Goal: Task Accomplishment & Management: Complete application form

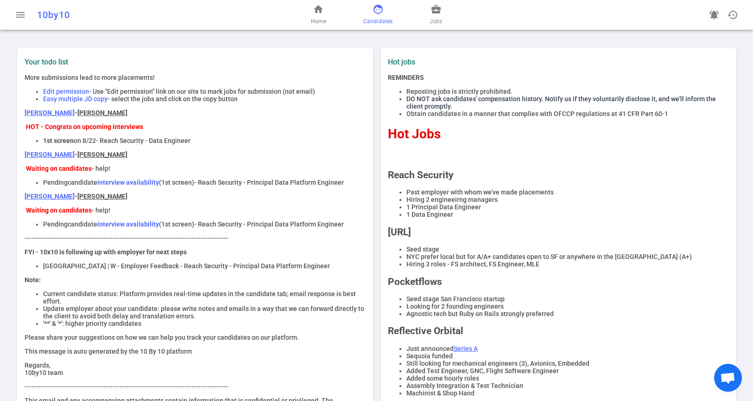
click at [381, 12] on span "face" at bounding box center [378, 9] width 11 height 11
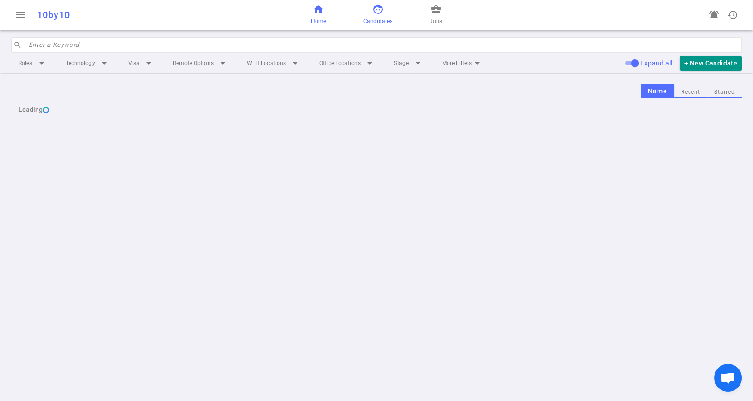
click at [314, 15] on link "home Home" at bounding box center [318, 15] width 15 height 22
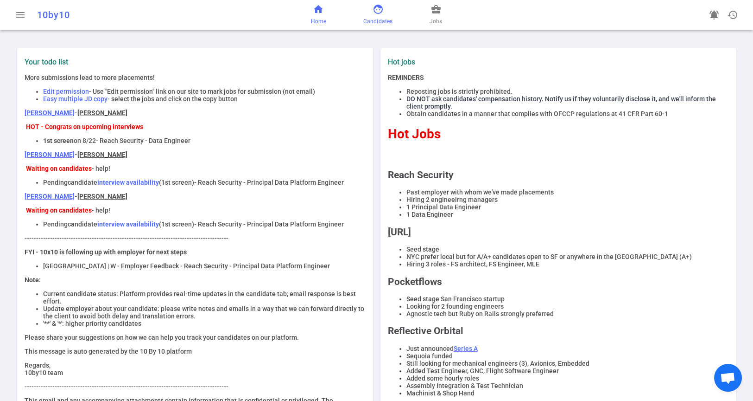
click at [382, 16] on link "face Candidates" at bounding box center [377, 15] width 29 height 22
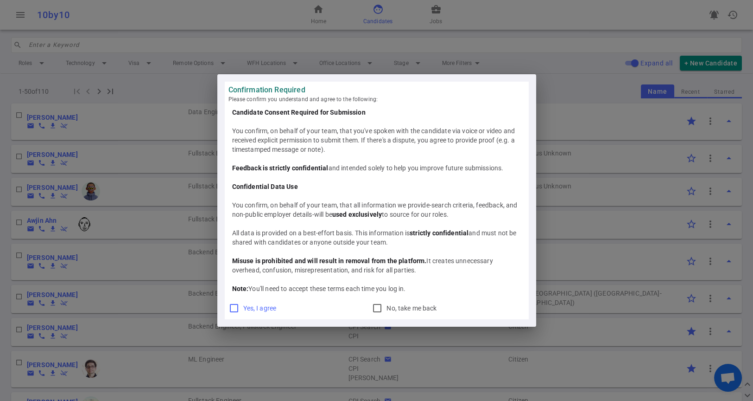
click at [232, 308] on input "Yes, I agree" at bounding box center [234, 307] width 11 height 11
checkbox input "true"
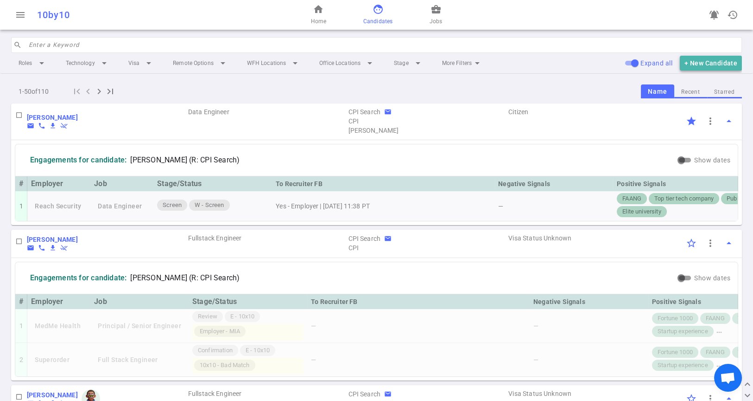
click at [716, 64] on button "+ New Candidate" at bounding box center [711, 63] width 62 height 15
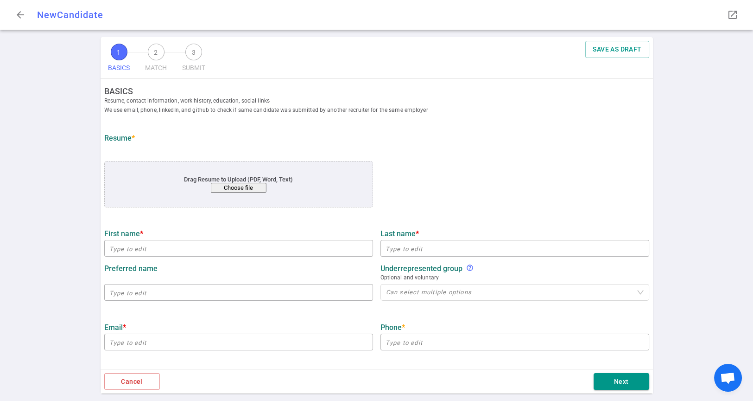
click at [234, 188] on button "Choose file" at bounding box center [238, 188] width 56 height 10
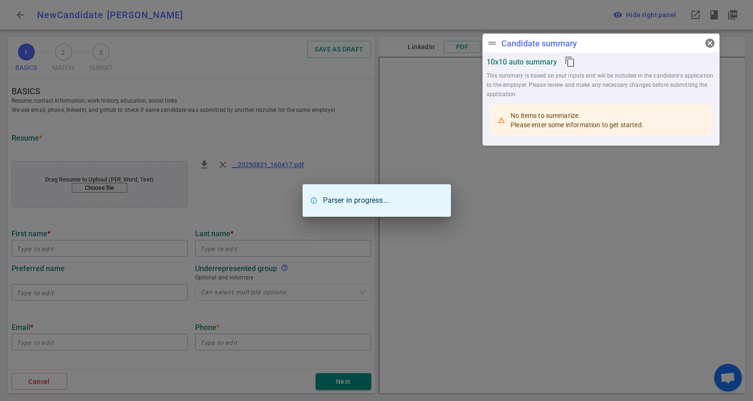
type input "[PERSON_NAME]"
type input "[PERSON_NAME][EMAIL_ADDRESS][PERSON_NAME][DOMAIN_NAME]"
type input "[URL][DOMAIN_NAME]"
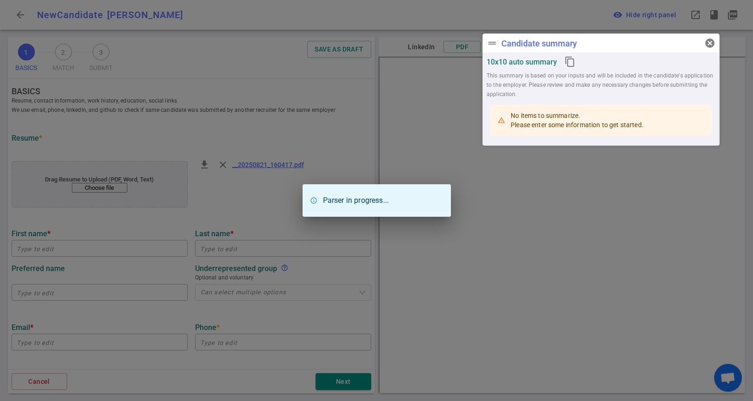
type textarea "[URL][DOMAIN_NAME],[DOMAIN_NAME],[URL]"
type input "[URL]"
type textarea "Lead Data Engineer"
type input "6.7"
type input "Computer Science"
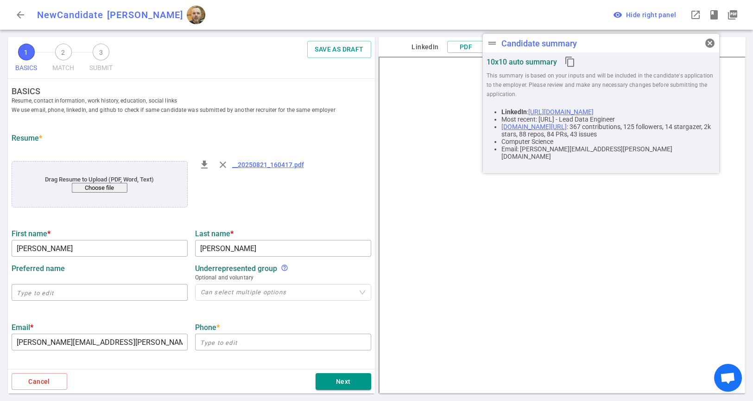
scroll to position [154, 0]
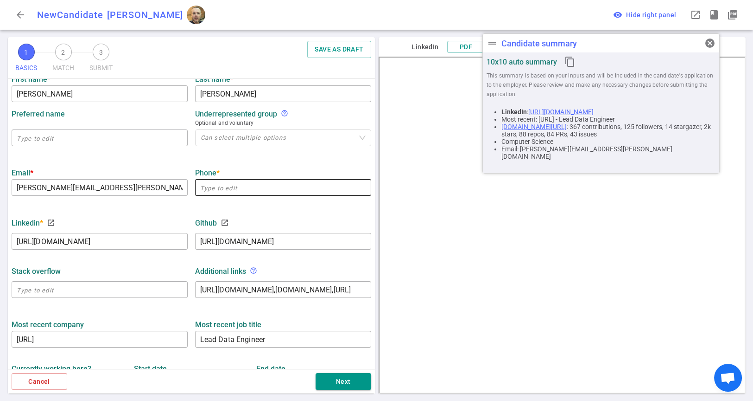
click at [301, 183] on input "text" at bounding box center [283, 187] width 176 height 15
paste input "[PHONE_NUMBER]"
type input "[PHONE_NUMBER]"
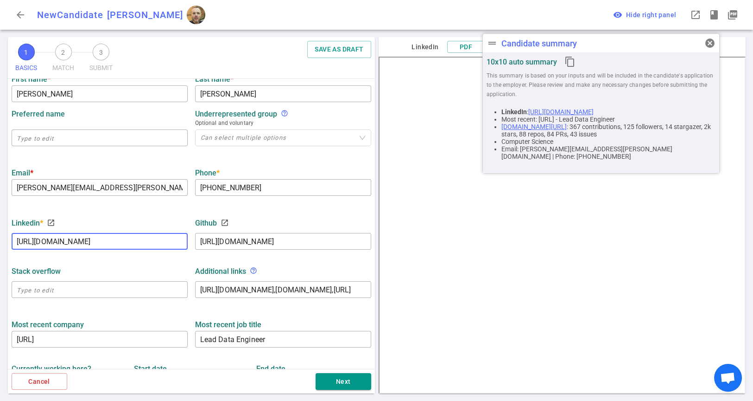
click at [98, 243] on input "[URL][DOMAIN_NAME]" at bounding box center [100, 241] width 176 height 15
type input "[URL][DOMAIN_NAME]"
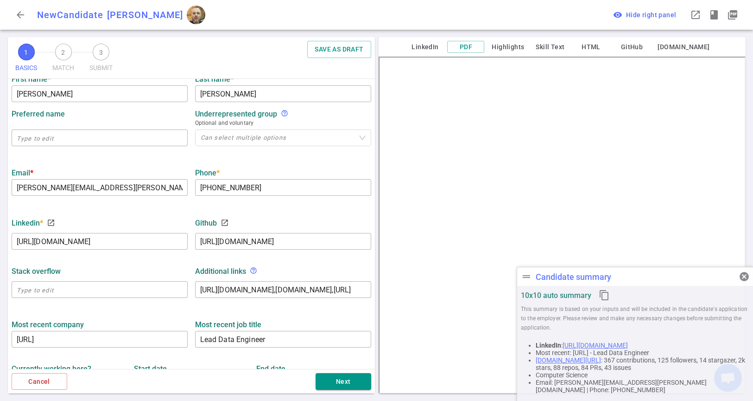
drag, startPoint x: 492, startPoint y: 45, endPoint x: 553, endPoint y: 299, distance: 261.5
click at [553, 299] on div "drag_handle Candidate summary cancel 10x10 auto summary content_copy This summa…" at bounding box center [635, 337] width 237 height 140
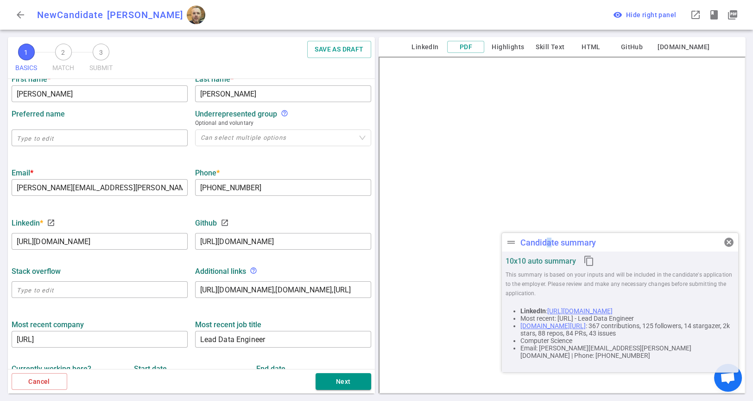
drag, startPoint x: 564, startPoint y: 278, endPoint x: 549, endPoint y: 244, distance: 37.6
click at [549, 244] on div "Candidate summary" at bounding box center [559, 242] width 76 height 10
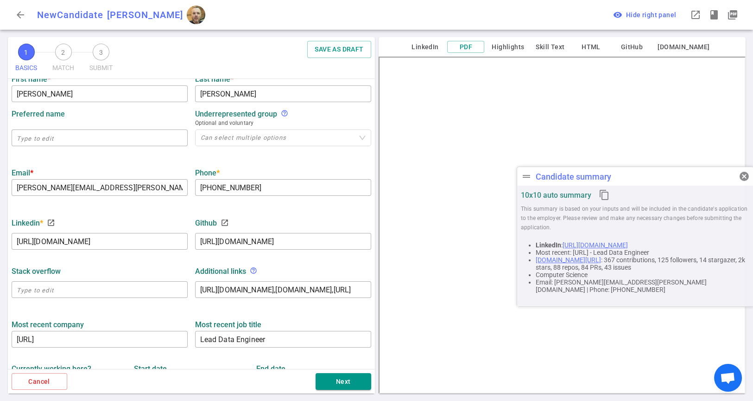
drag, startPoint x: 547, startPoint y: 247, endPoint x: 572, endPoint y: 181, distance: 70.4
click at [572, 181] on div "drag_handle Candidate summary cancel" at bounding box center [635, 176] width 236 height 19
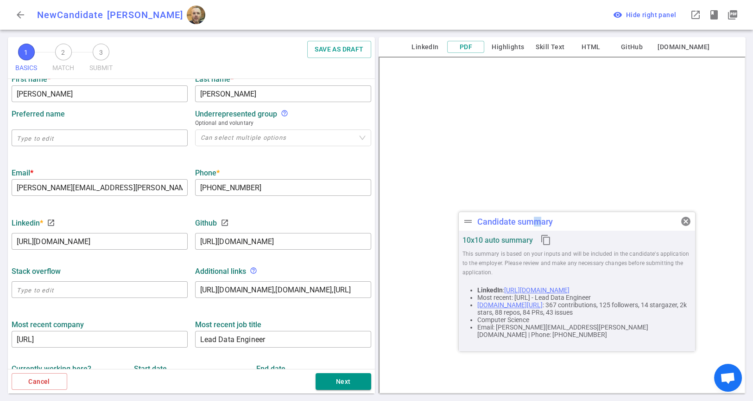
click at [531, 221] on div "Candidate summary" at bounding box center [515, 221] width 76 height 10
drag, startPoint x: 297, startPoint y: 293, endPoint x: 372, endPoint y: 293, distance: 74.6
click at [20, 207] on ul "BASICS Resume, contact information, work history, education, social links We us…" at bounding box center [191, 250] width 367 height 653
drag, startPoint x: 272, startPoint y: 290, endPoint x: 357, endPoint y: 290, distance: 85.3
click at [357, 290] on textarea "[URL][DOMAIN_NAME],[DOMAIN_NAME],[URL]" at bounding box center [283, 289] width 166 height 11
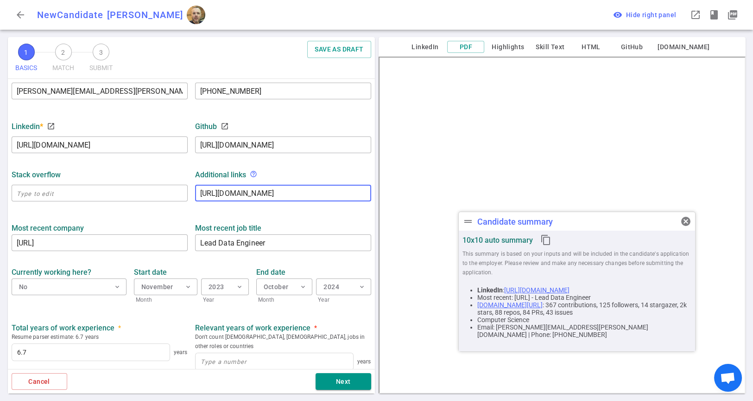
scroll to position [257, 0]
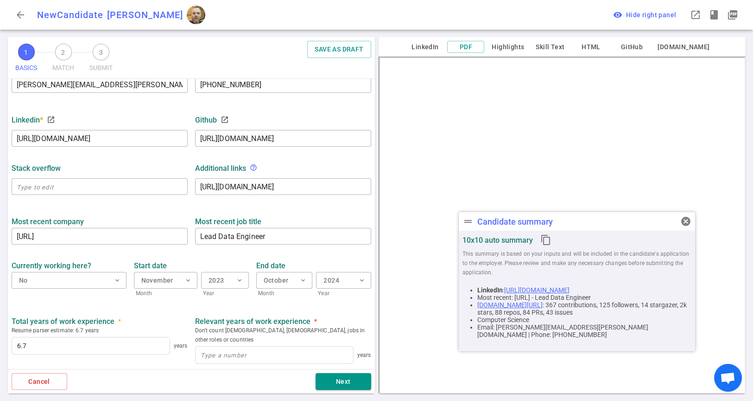
type textarea "[URL][DOMAIN_NAME]"
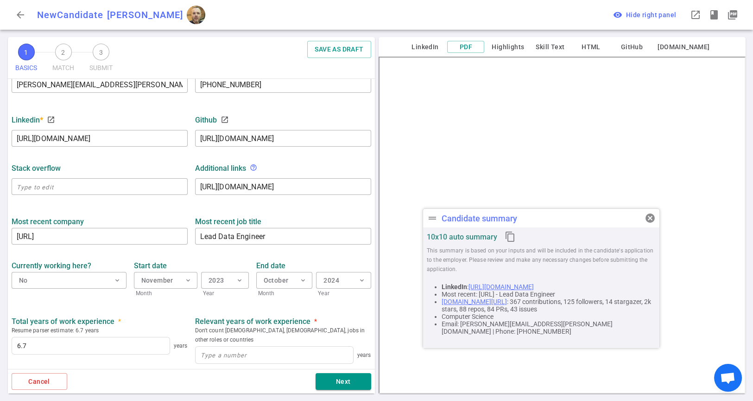
click at [478, 220] on div "Candidate summary" at bounding box center [480, 218] width 76 height 10
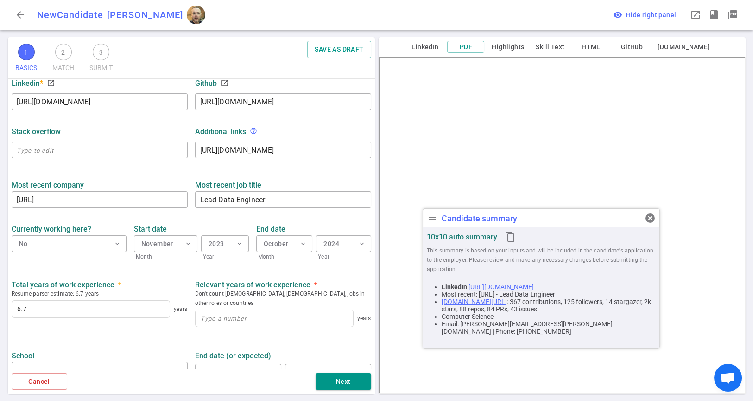
scroll to position [356, 0]
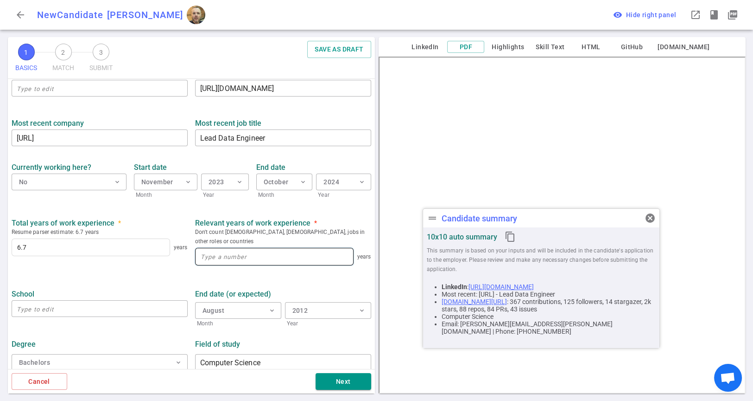
click at [235, 248] on input at bounding box center [275, 256] width 158 height 17
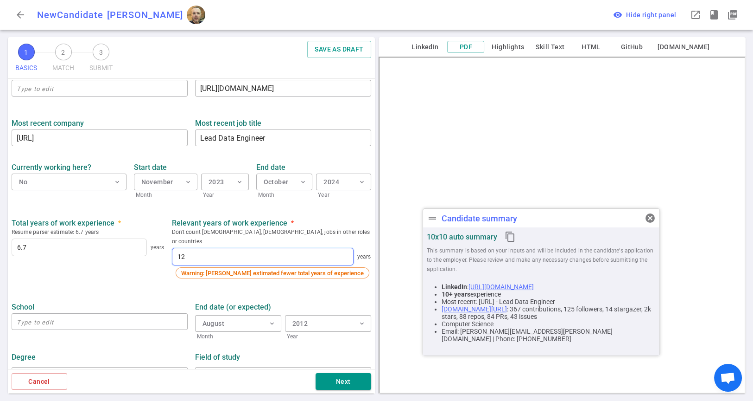
type input "12"
click at [222, 297] on div "End date (or expected) August expand_more Month 2012 expand_more Year" at bounding box center [283, 319] width 184 height 44
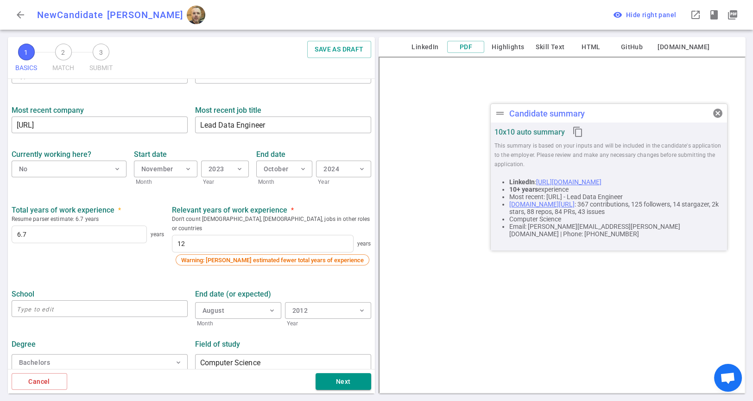
click at [587, 112] on div "drag_handle Candidate summary cancel" at bounding box center [609, 113] width 236 height 19
click at [103, 302] on input "text" at bounding box center [100, 308] width 176 height 15
type input "k"
type input "[GEOGRAPHIC_DATA][US_STATE]"
click at [341, 381] on button "Next" at bounding box center [344, 381] width 56 height 17
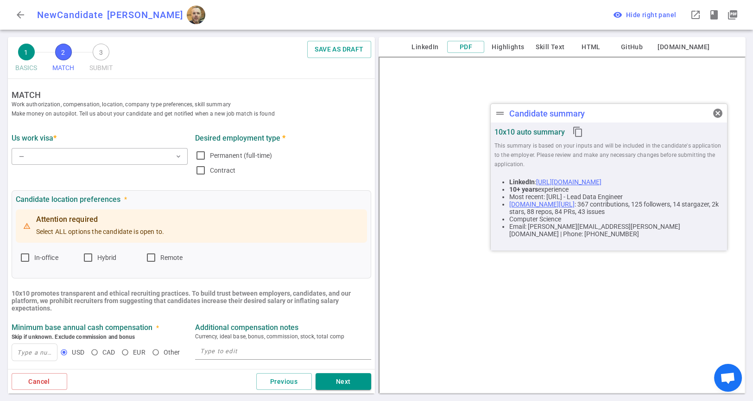
scroll to position [0, 0]
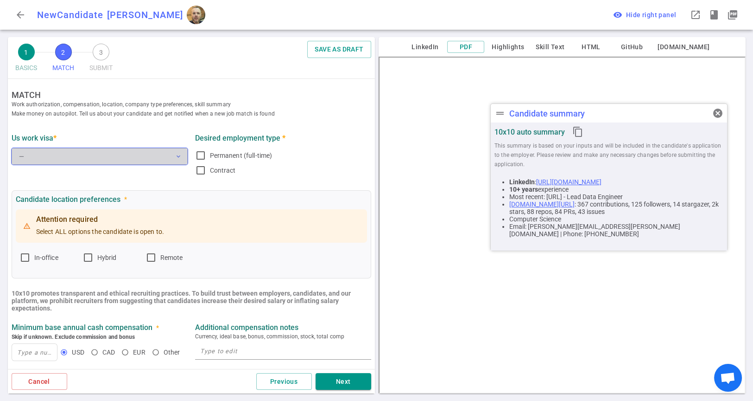
click at [126, 160] on button "— expand_more" at bounding box center [100, 156] width 176 height 17
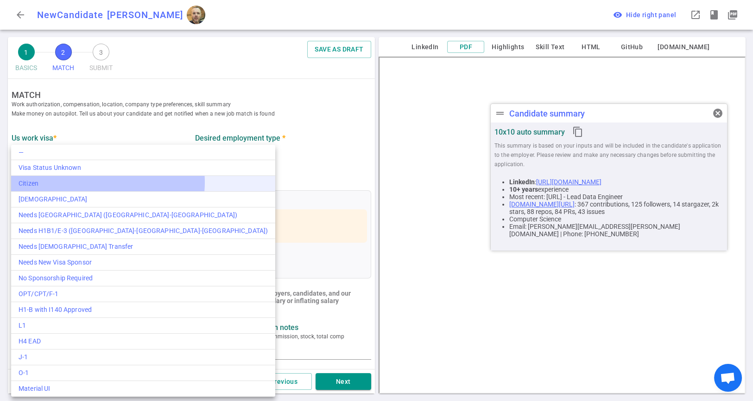
click at [108, 182] on div "Citizen" at bounding box center [143, 183] width 249 height 10
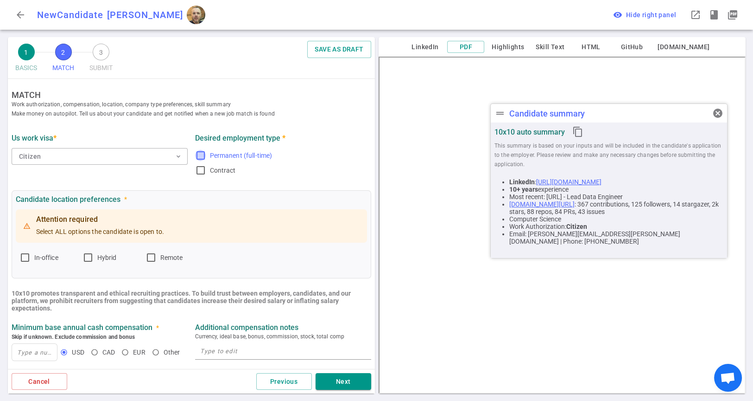
click at [200, 156] on input "Permanent (full-time)" at bounding box center [200, 155] width 11 height 11
checkbox input "true"
click at [27, 257] on input "In-office" at bounding box center [24, 257] width 11 height 11
checkbox input "true"
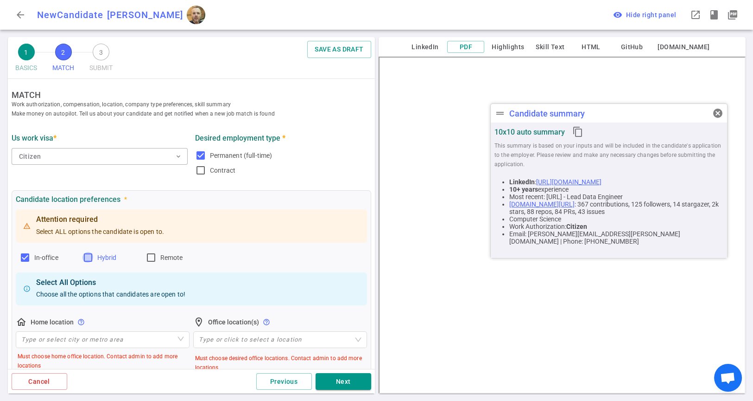
click at [89, 255] on input "Hybrid" at bounding box center [88, 257] width 11 height 11
checkbox input "true"
click at [149, 258] on input "Remote" at bounding box center [151, 257] width 11 height 11
checkbox input "true"
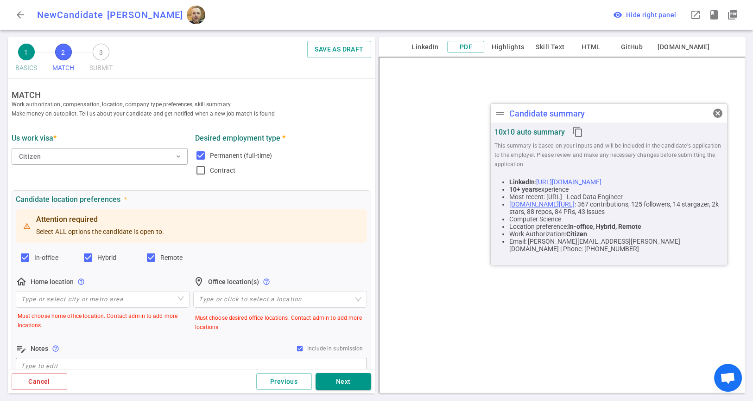
scroll to position [103, 0]
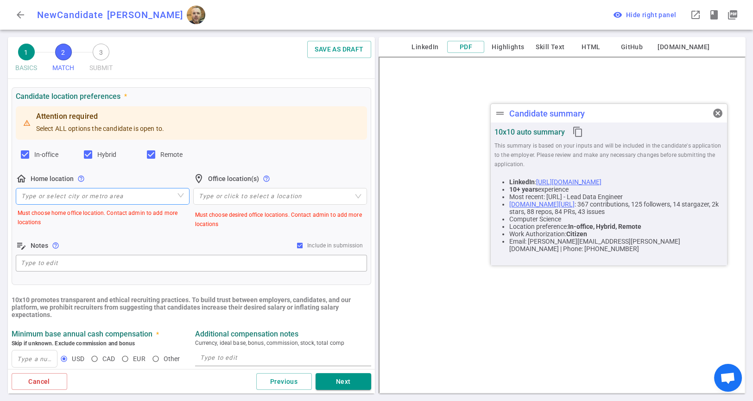
click at [94, 194] on input "search" at bounding box center [102, 196] width 163 height 16
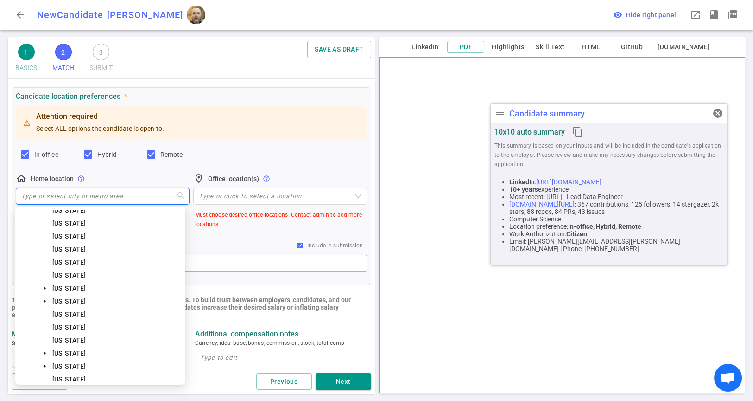
scroll to position [464, 0]
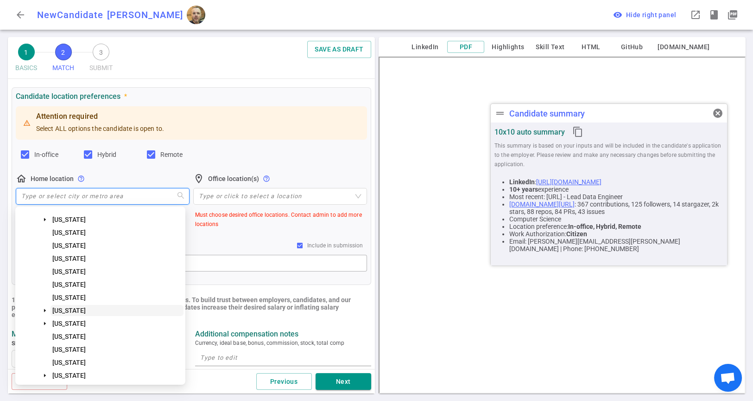
click at [72, 309] on span "[US_STATE]" at bounding box center [68, 309] width 33 height 7
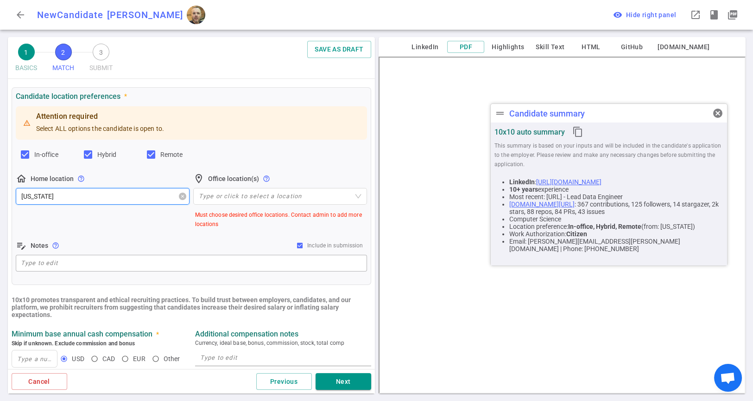
click at [111, 202] on span "[US_STATE]" at bounding box center [102, 196] width 163 height 14
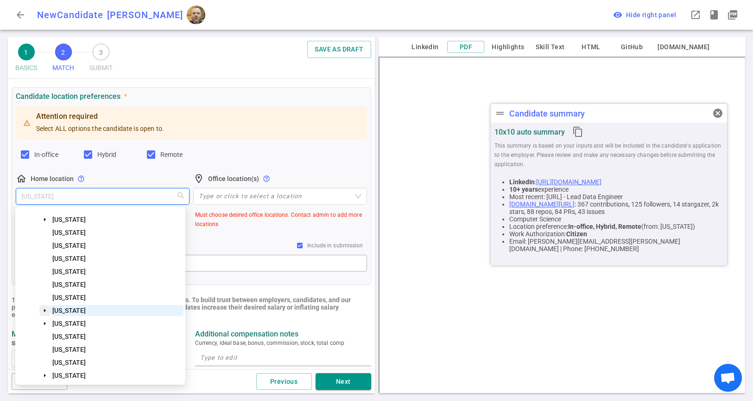
click at [41, 309] on span at bounding box center [44, 310] width 11 height 11
click at [44, 311] on icon "caret-down" at bounding box center [45, 310] width 5 height 5
click at [237, 223] on span "Must choose desired office locations. Contact admin to add more locations" at bounding box center [282, 219] width 174 height 19
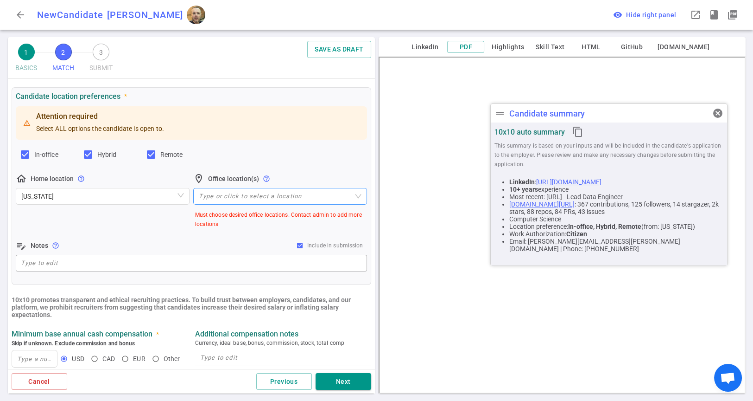
click at [231, 200] on div "Type or click to select a location" at bounding box center [280, 196] width 174 height 17
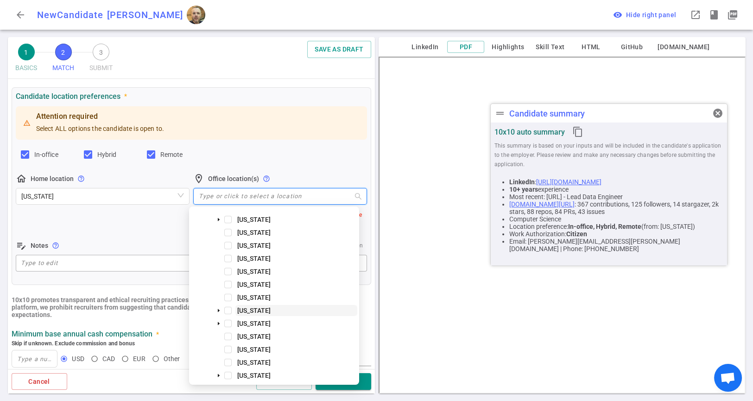
click at [259, 310] on span "[US_STATE]" at bounding box center [253, 309] width 33 height 7
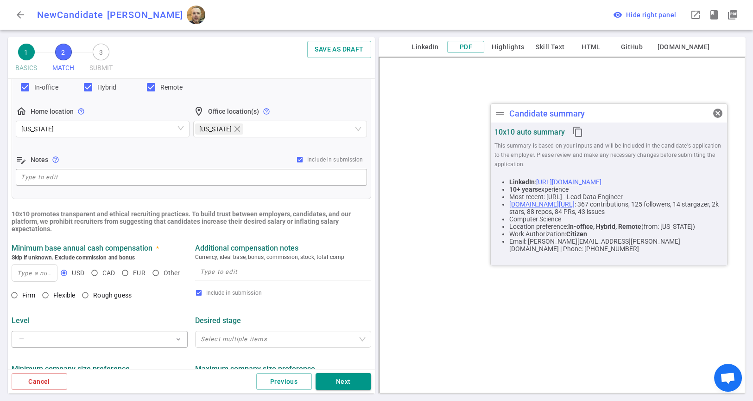
scroll to position [206, 0]
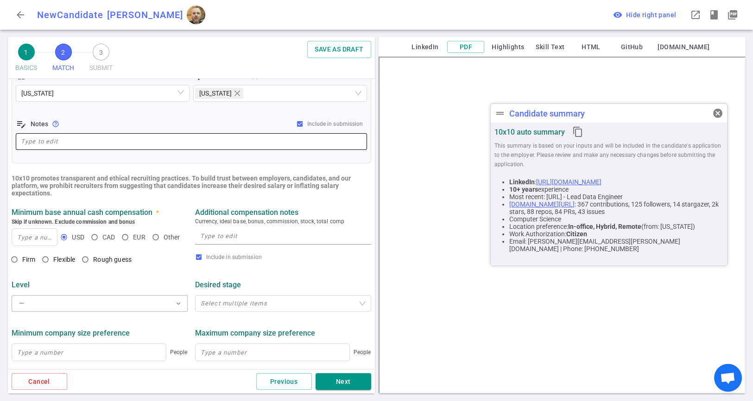
click at [159, 134] on div "x ​" at bounding box center [191, 141] width 351 height 17
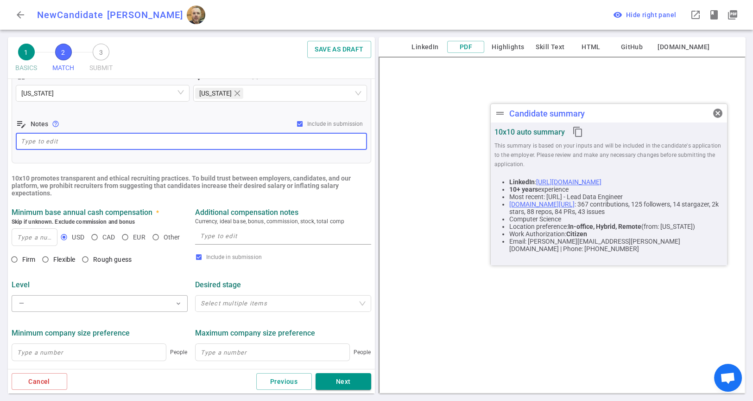
paste textarea "*Lives in [GEOGRAPHIC_DATA] - no problem in going onsite"
type textarea "*Lives in [GEOGRAPHIC_DATA] - no problem in going onsite"
click at [117, 310] on button "— expand_more" at bounding box center [100, 303] width 176 height 17
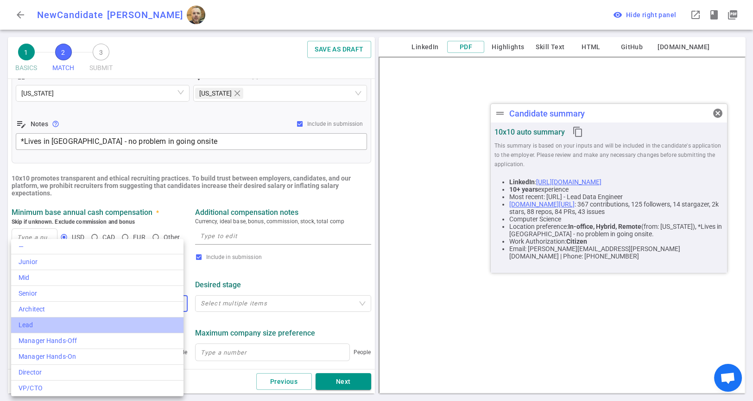
click at [110, 329] on li "Lead" at bounding box center [97, 325] width 172 height 16
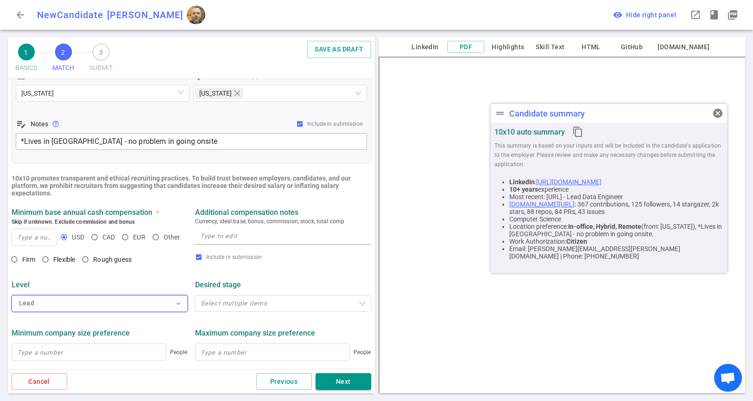
click at [128, 306] on button "Lead expand_more" at bounding box center [100, 303] width 176 height 17
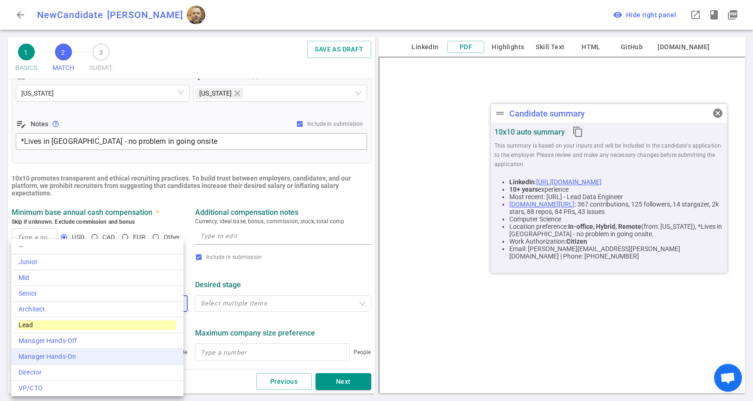
click at [104, 355] on div "Manager Hands-On" at bounding box center [98, 356] width 158 height 10
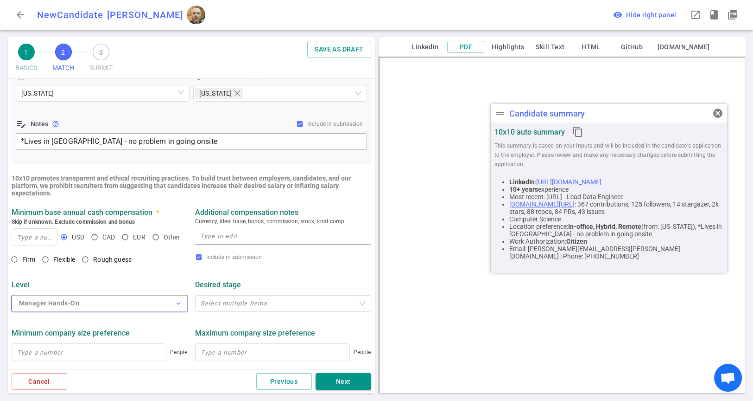
click at [115, 305] on button "Manager Hands-On expand_more" at bounding box center [100, 303] width 176 height 17
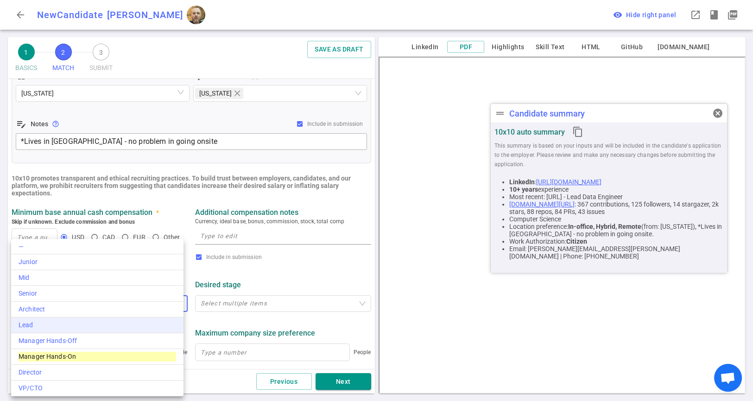
click at [65, 327] on div "Lead" at bounding box center [98, 325] width 158 height 10
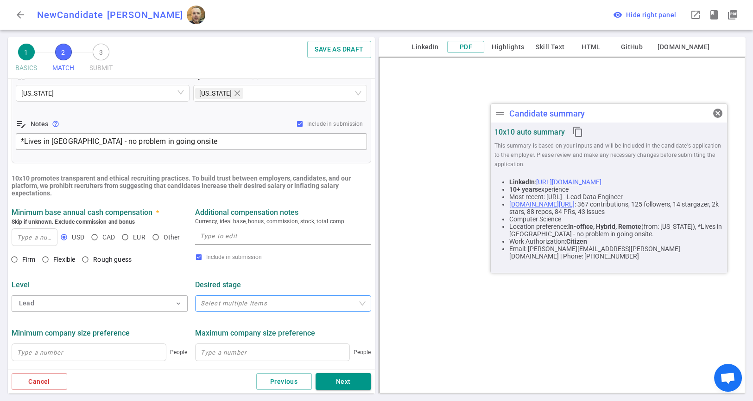
click at [206, 310] on div "Select multiple items" at bounding box center [283, 303] width 176 height 17
click at [190, 321] on div "Minimum company size preference People Maximum company size preference People" at bounding box center [191, 341] width 367 height 49
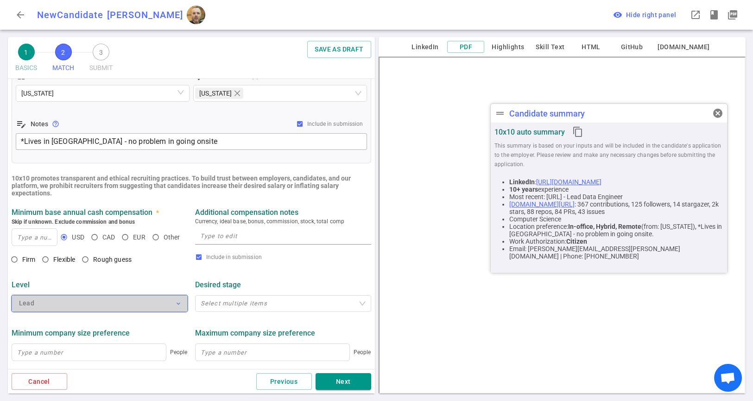
click at [152, 304] on button "Lead expand_more" at bounding box center [100, 303] width 176 height 17
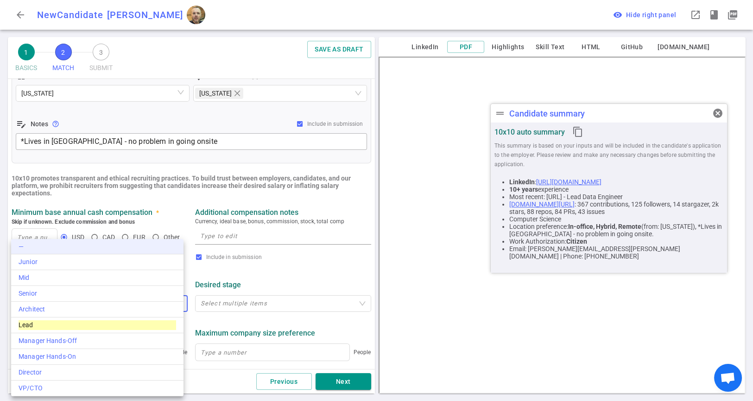
click at [66, 242] on li "—" at bounding box center [97, 246] width 172 height 15
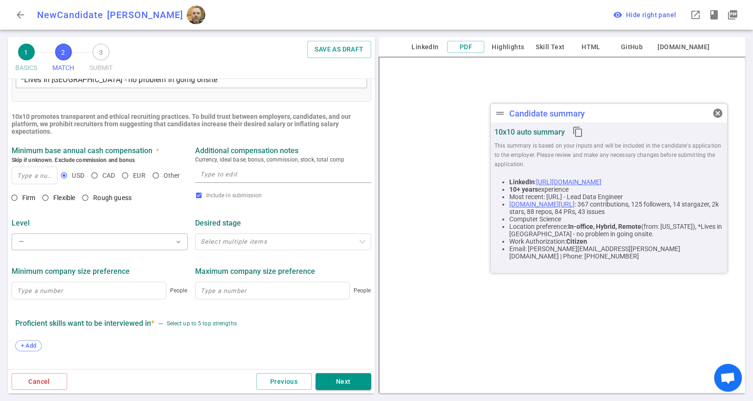
scroll to position [257, 0]
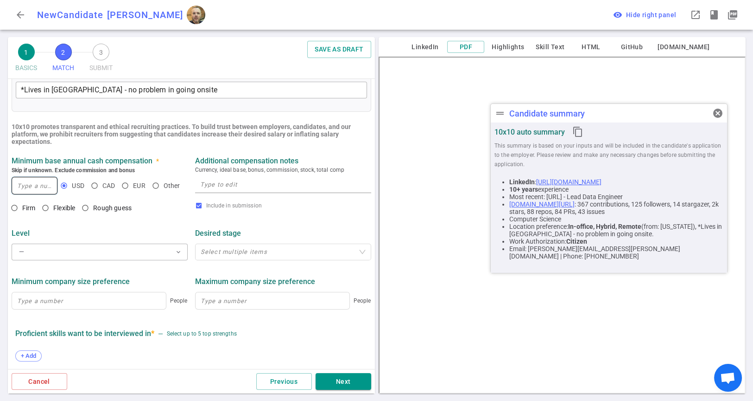
click at [32, 188] on input at bounding box center [34, 185] width 45 height 17
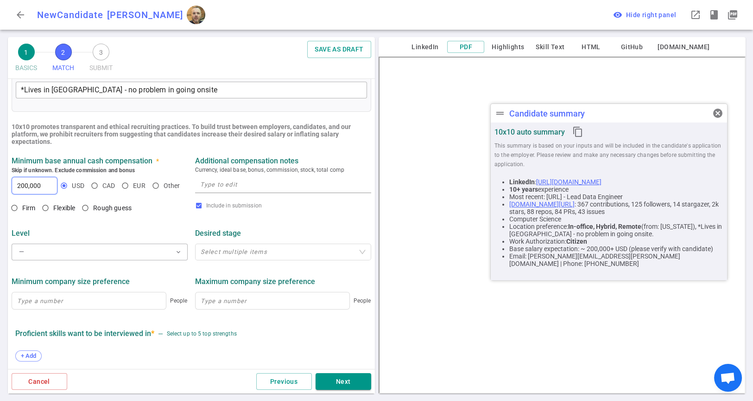
type input "200,000"
click at [278, 185] on textarea at bounding box center [283, 184] width 166 height 11
paste textarea "*Looking for 190-200K on cash"
type textarea "*Looking for 190-200K on cash"
drag, startPoint x: 44, startPoint y: 187, endPoint x: 7, endPoint y: 189, distance: 37.1
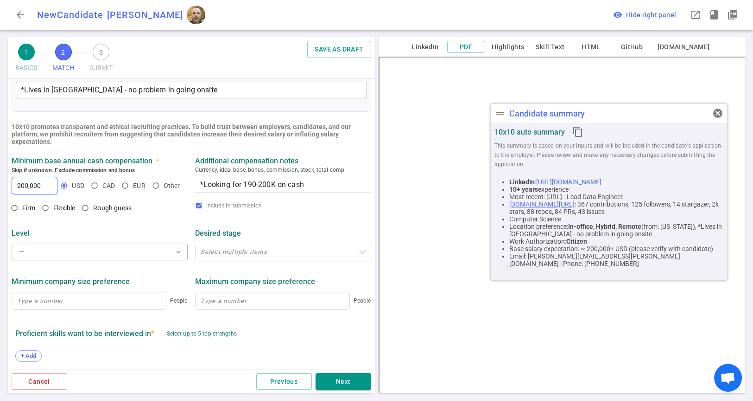
click at [7, 189] on div "1 BASICS 2 MATCH 3 SUBMIT SAVE AS DRAFT MATCH Work authorization, compensation,…" at bounding box center [191, 218] width 371 height 363
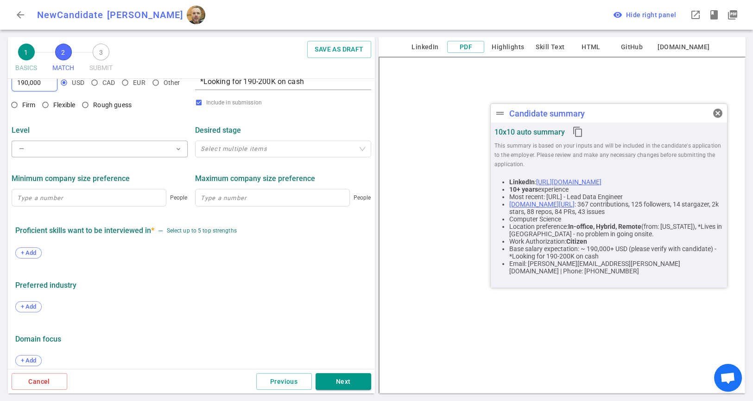
scroll to position [369, 0]
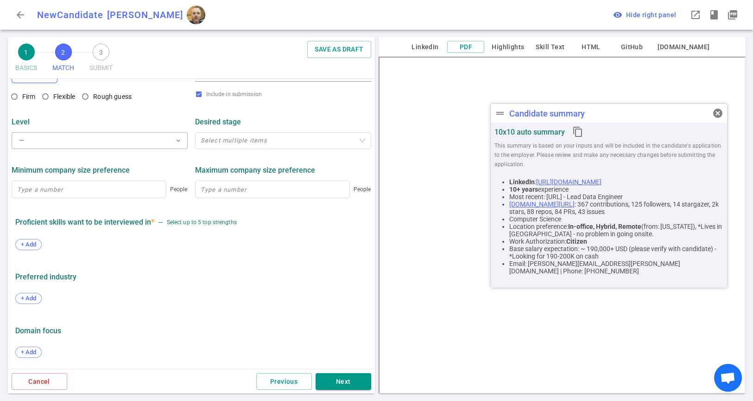
type input "190,000"
click at [35, 241] on span "+ Add" at bounding box center [29, 244] width 22 height 7
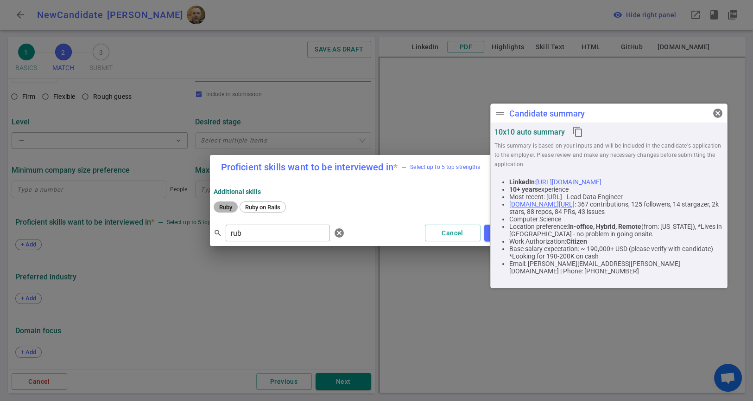
click at [229, 211] on div "Ruby" at bounding box center [226, 206] width 24 height 11
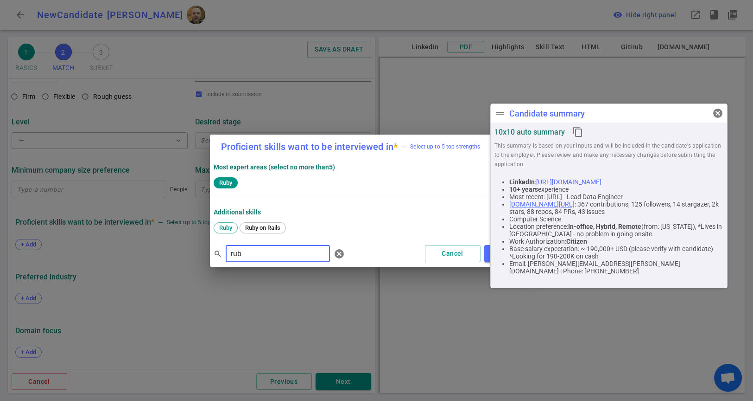
drag, startPoint x: 261, startPoint y: 249, endPoint x: 226, endPoint y: 251, distance: 34.8
click at [226, 251] on input "rub" at bounding box center [278, 253] width 104 height 15
click at [270, 227] on span "Python" at bounding box center [263, 227] width 25 height 7
click at [265, 249] on input "pyth" at bounding box center [278, 253] width 104 height 15
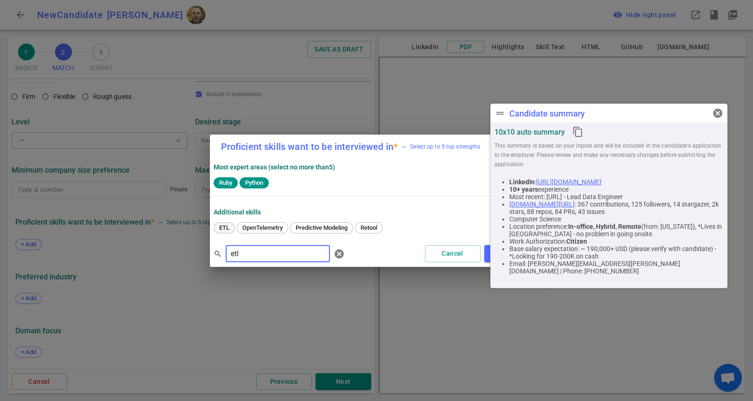
type input "etl"
click at [225, 230] on span "ETL" at bounding box center [224, 227] width 17 height 7
click at [487, 259] on button "Apply" at bounding box center [512, 253] width 56 height 17
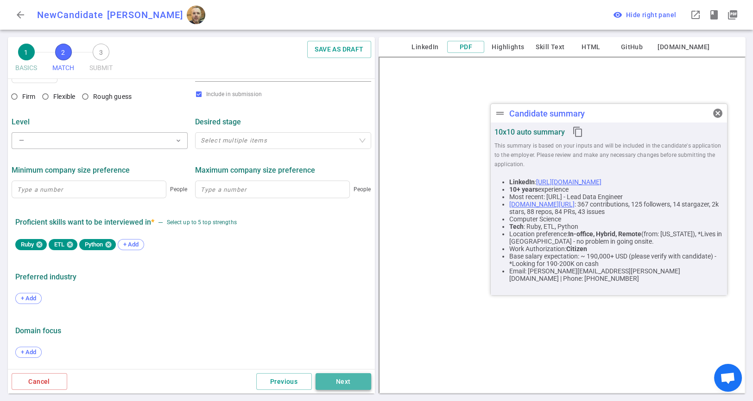
click at [334, 382] on button "Next" at bounding box center [344, 381] width 56 height 17
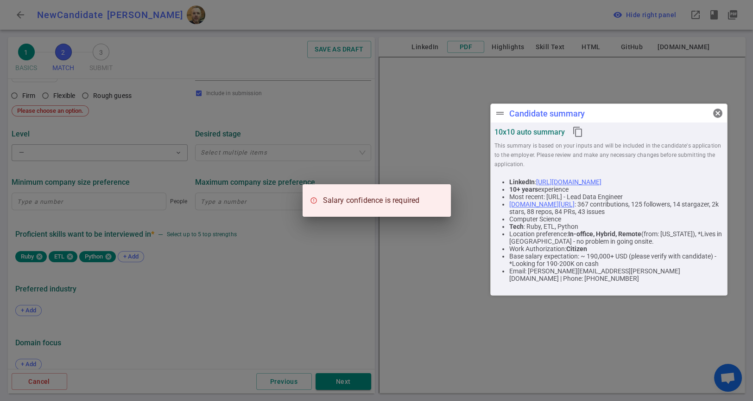
click at [286, 125] on div "Salary confidence is required" at bounding box center [376, 200] width 753 height 401
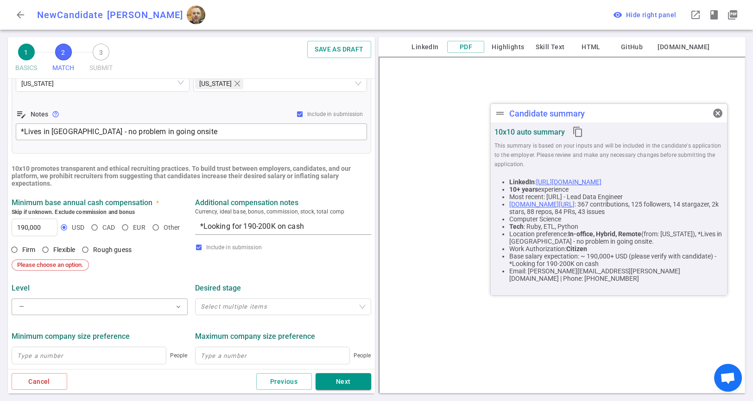
scroll to position [215, 0]
click at [45, 249] on input "Flexible" at bounding box center [46, 250] width 16 height 16
radio input "true"
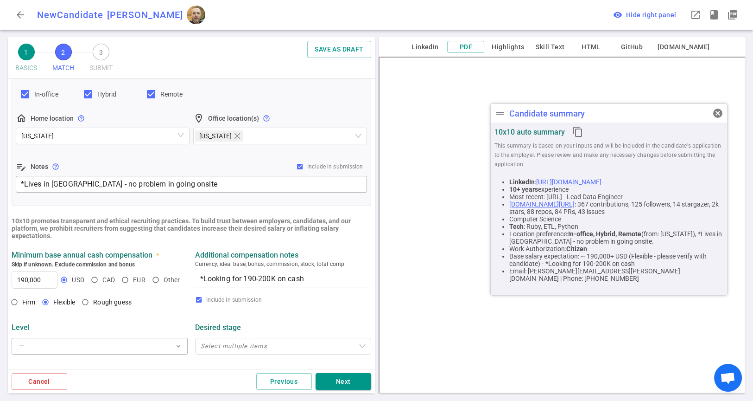
scroll to position [369, 0]
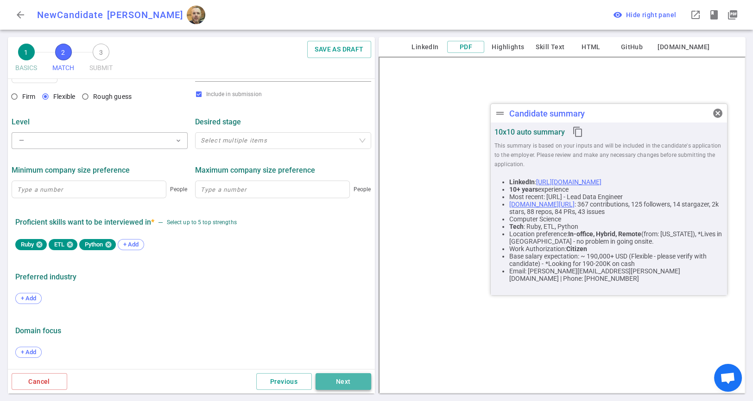
click at [336, 379] on button "Next" at bounding box center [344, 381] width 56 height 17
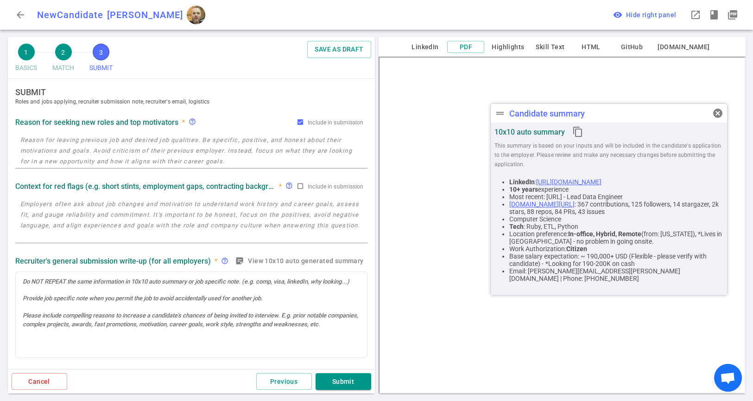
scroll to position [0, 0]
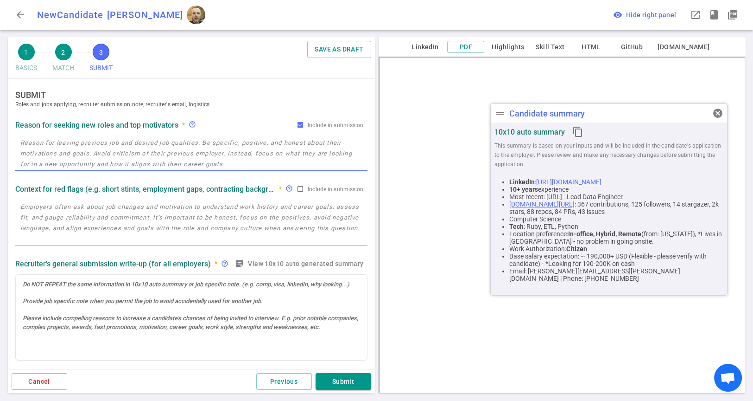
click at [223, 158] on textarea at bounding box center [191, 153] width 342 height 32
paste textarea "*Extra - laid off * Left Noetica Oct last year - wasn't a good fit. Mentioned h…"
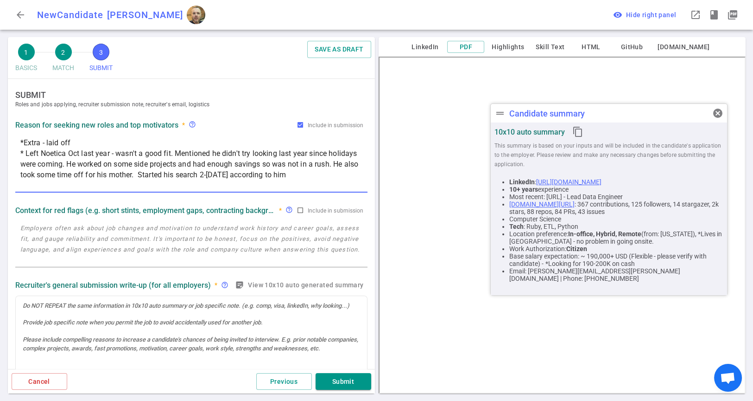
type textarea "*Extra - laid off * Left Noetica Oct last year - wasn't a good fit. Mentioned h…"
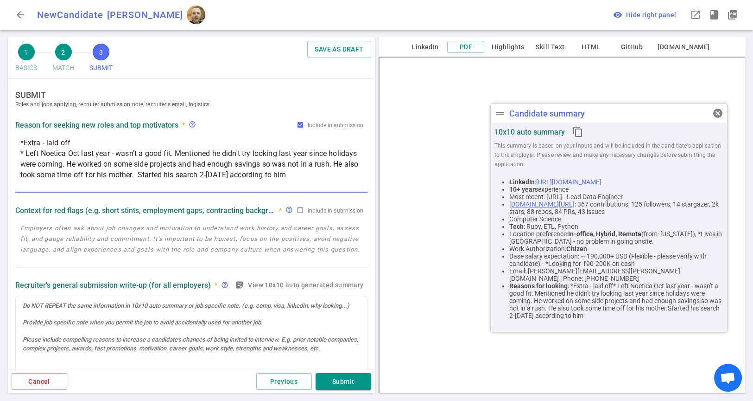
scroll to position [103, 0]
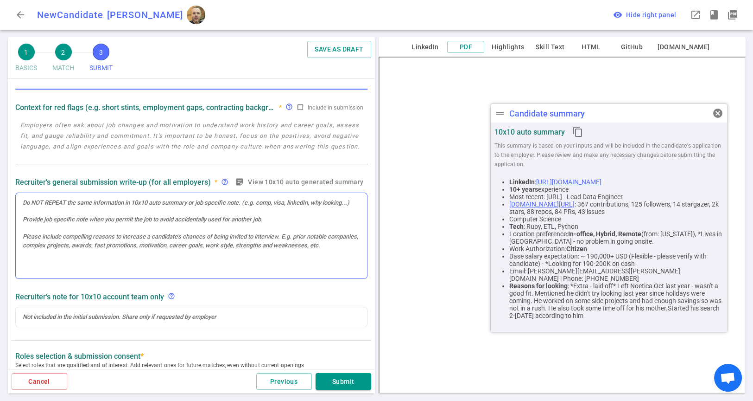
click at [235, 216] on div at bounding box center [191, 236] width 351 height 86
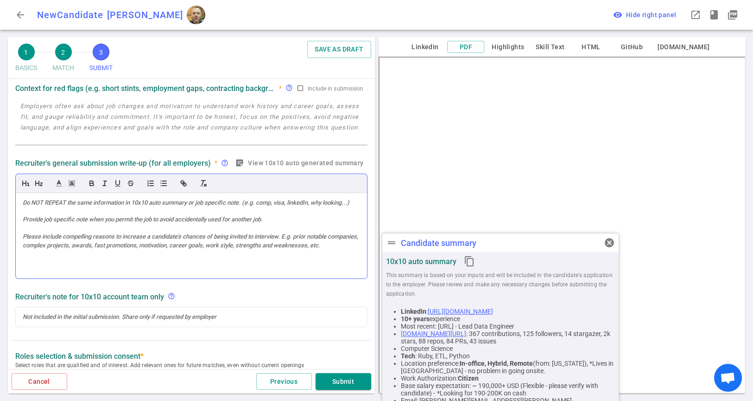
scroll to position [0, 0]
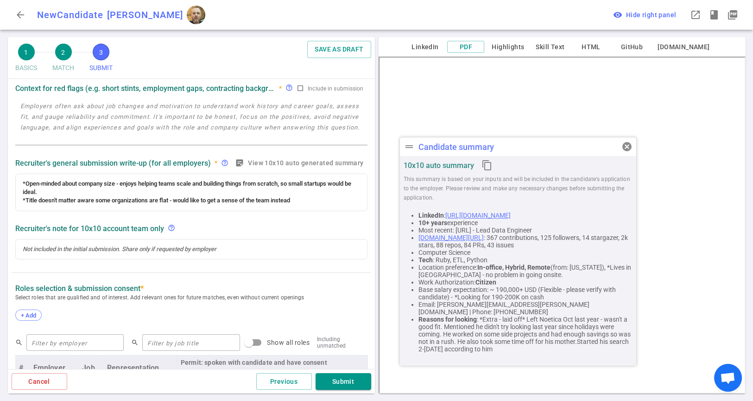
drag, startPoint x: 513, startPoint y: 238, endPoint x: 530, endPoint y: 142, distance: 97.6
click at [530, 142] on div "drag_handle Candidate summary cancel" at bounding box center [518, 146] width 236 height 19
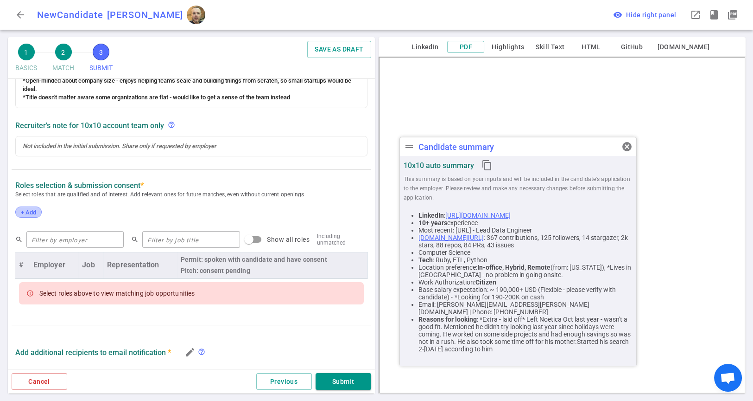
click at [25, 209] on span "+ Add" at bounding box center [29, 212] width 22 height 7
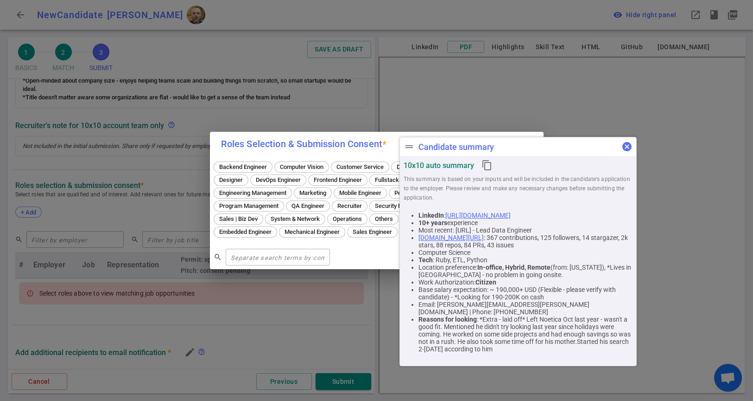
click at [627, 147] on span "cancel" at bounding box center [627, 146] width 11 height 11
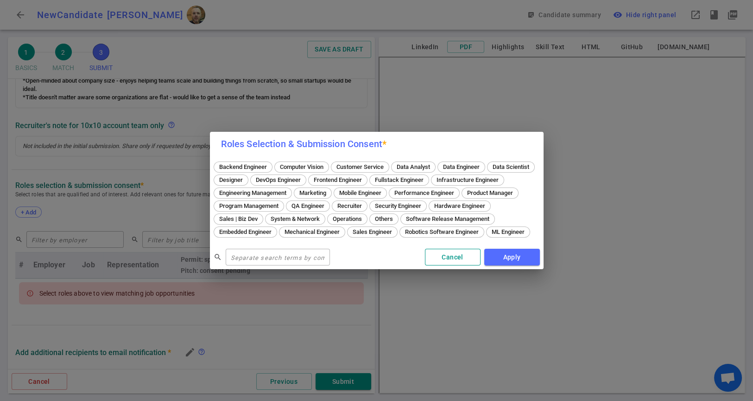
click at [445, 264] on button "Cancel" at bounding box center [453, 256] width 56 height 17
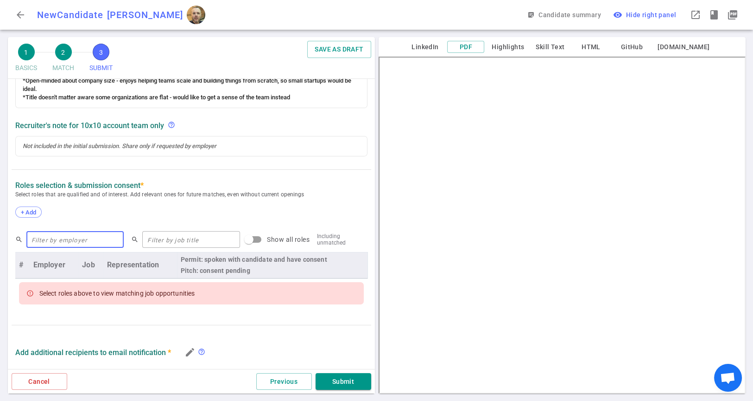
click at [82, 240] on input "text" at bounding box center [75, 239] width 98 height 15
type input "reach security"
click at [31, 211] on span "+ Add" at bounding box center [29, 212] width 22 height 7
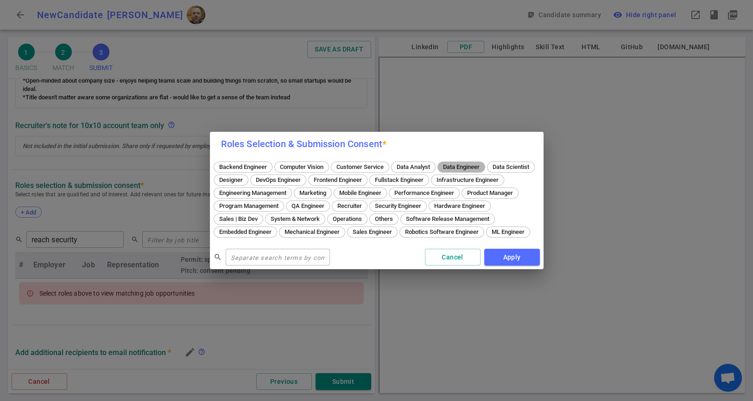
click at [456, 163] on span "Data Engineer" at bounding box center [461, 166] width 43 height 7
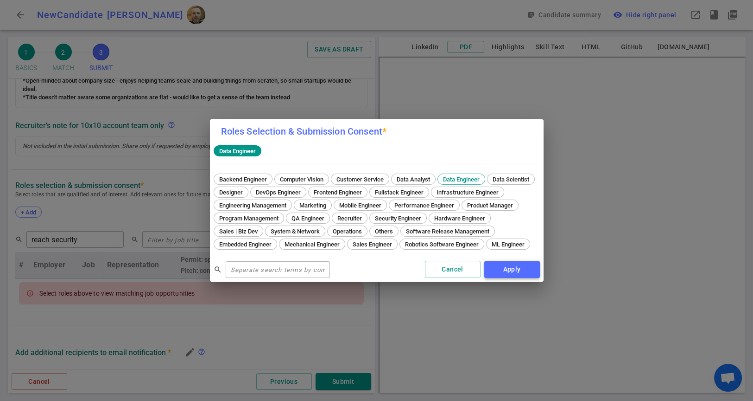
click at [507, 272] on button "Apply" at bounding box center [512, 269] width 56 height 17
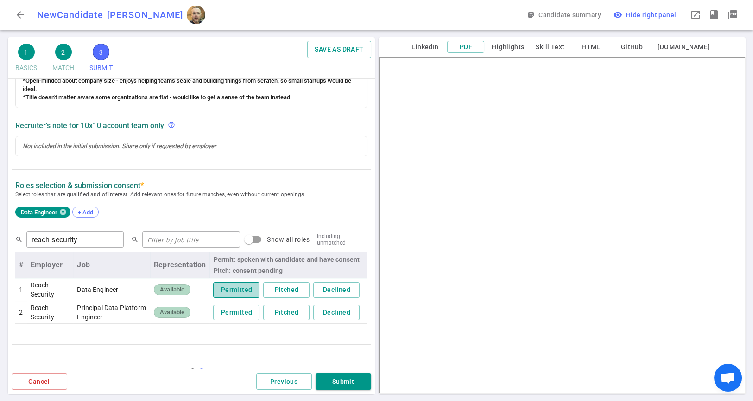
click at [238, 291] on button "Permitted" at bounding box center [236, 289] width 46 height 15
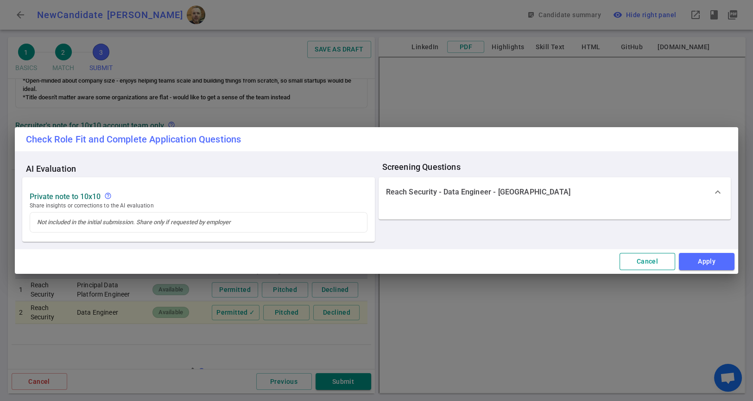
click at [643, 261] on button "Cancel" at bounding box center [648, 261] width 56 height 17
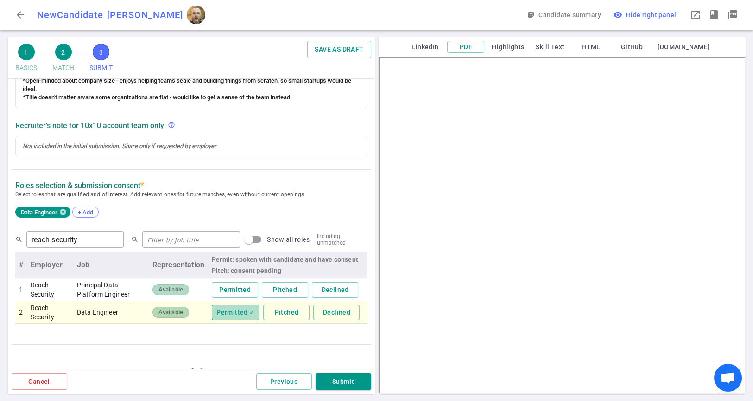
click at [226, 317] on button "Permitted ✓" at bounding box center [236, 312] width 48 height 15
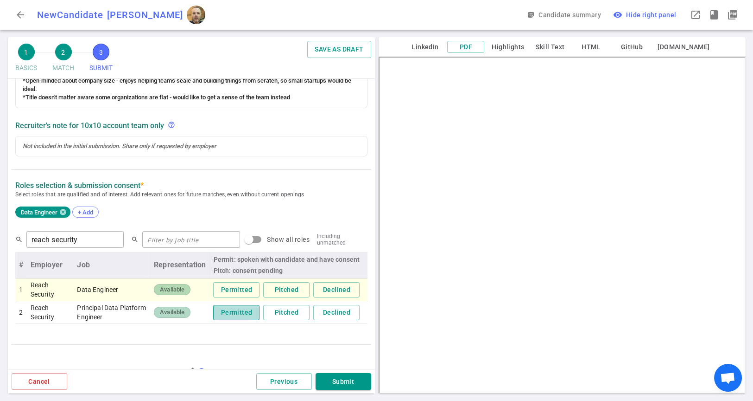
click at [228, 315] on button "Permitted" at bounding box center [236, 312] width 46 height 15
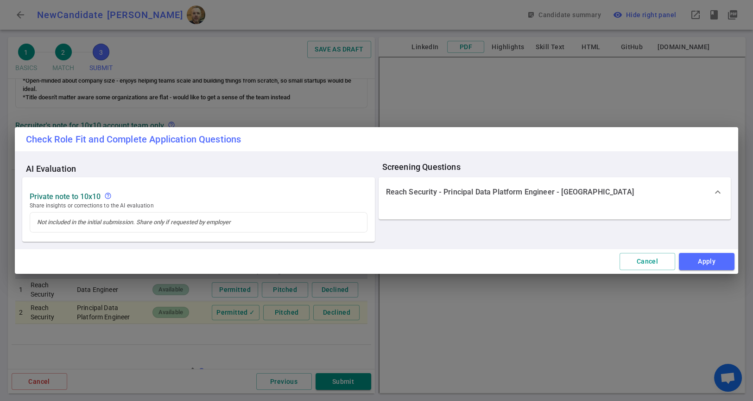
click at [720, 190] on span "expand_more" at bounding box center [717, 191] width 11 height 11
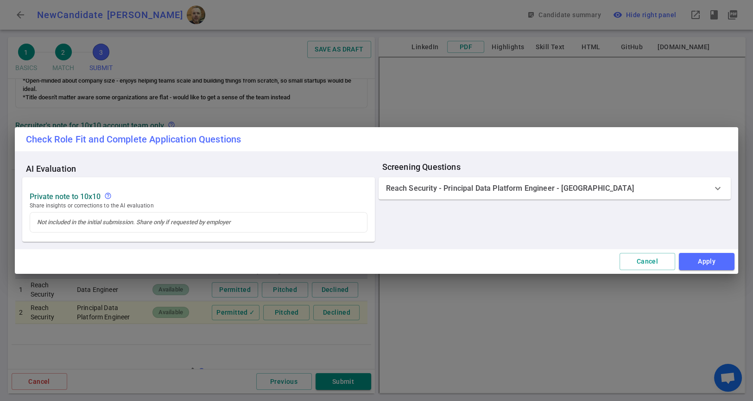
click at [720, 190] on span "expand_more" at bounding box center [717, 188] width 11 height 11
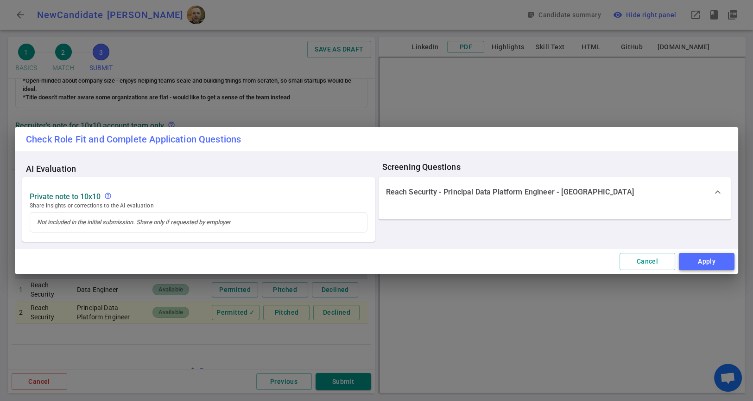
click at [701, 259] on button "Apply" at bounding box center [707, 261] width 56 height 17
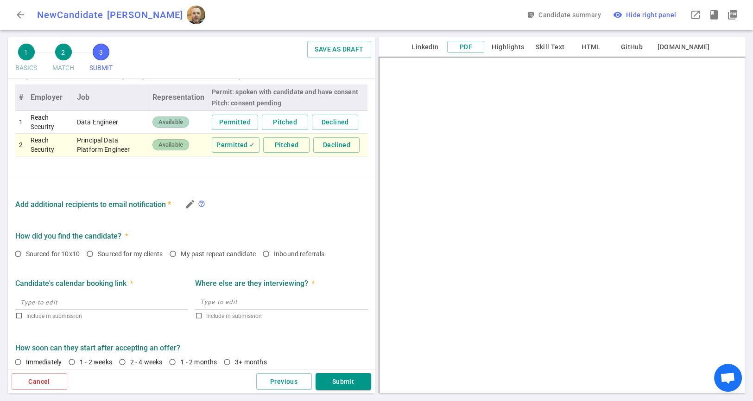
scroll to position [399, 0]
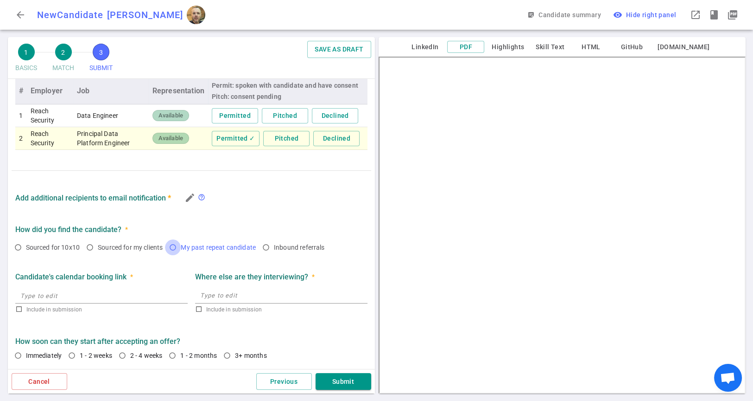
click at [178, 246] on input "My past repeat candidate" at bounding box center [173, 247] width 16 height 16
radio input "true"
click at [191, 201] on icon "edit" at bounding box center [189, 197] width 11 height 11
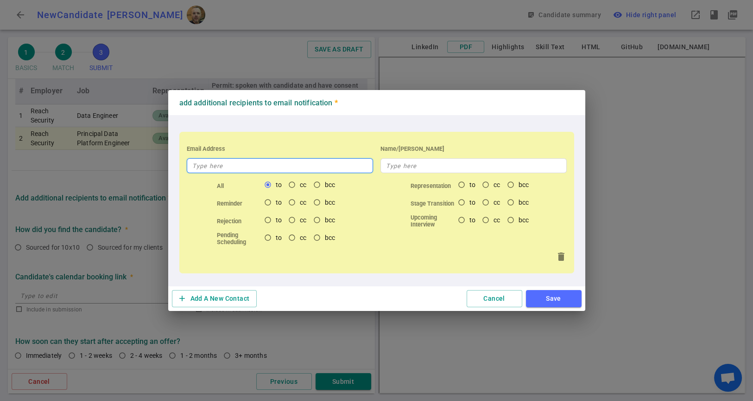
click at [225, 168] on input "text" at bounding box center [280, 165] width 186 height 15
click at [225, 168] on input "[PERSON_NAME]" at bounding box center [280, 165] width 186 height 15
type input "[PERSON_NAME]"
click at [242, 299] on button "add Add A New Contact" at bounding box center [214, 298] width 85 height 17
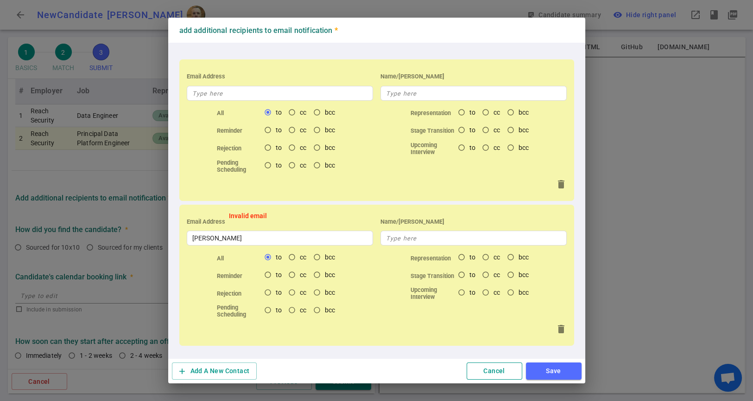
click at [487, 377] on button "Cancel" at bounding box center [495, 370] width 56 height 17
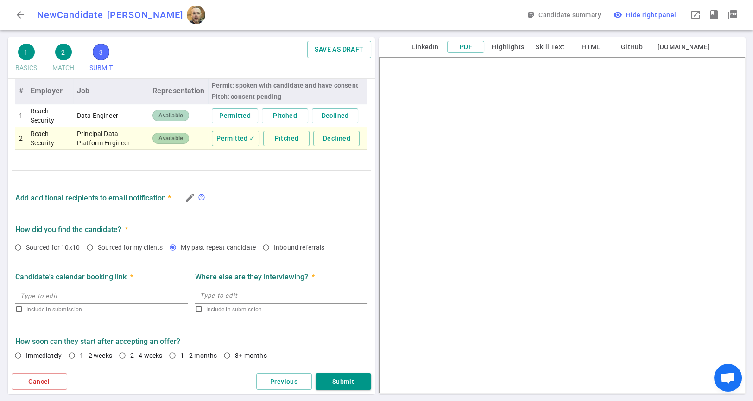
click at [221, 294] on textarea at bounding box center [281, 295] width 162 height 11
click at [344, 50] on button "SAVE AS DRAFT" at bounding box center [339, 49] width 64 height 17
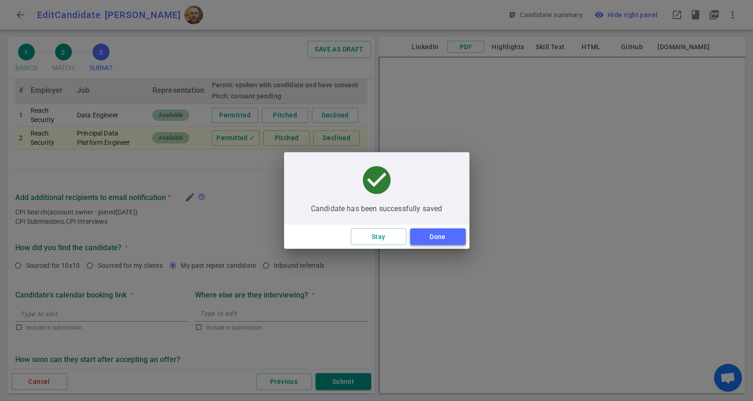
click at [444, 234] on button "Done" at bounding box center [438, 236] width 56 height 17
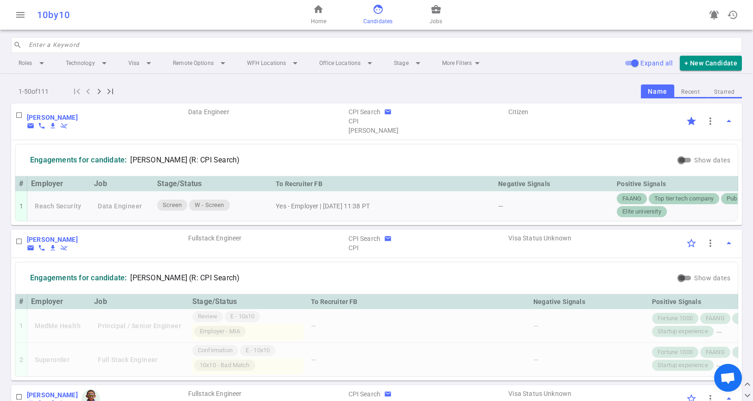
click at [111, 49] on input "search" at bounding box center [383, 45] width 708 height 15
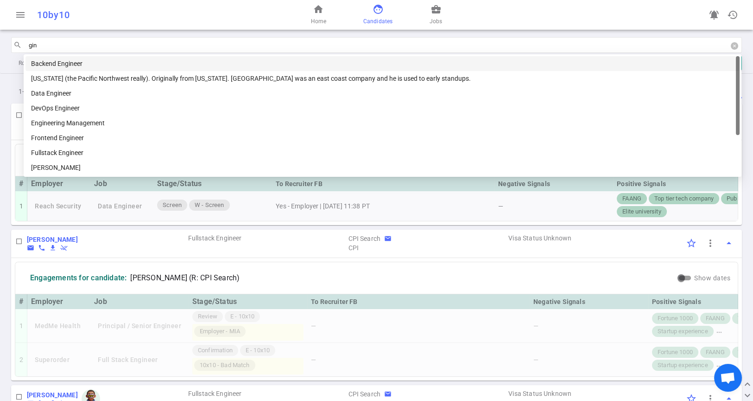
type input "[PERSON_NAME]"
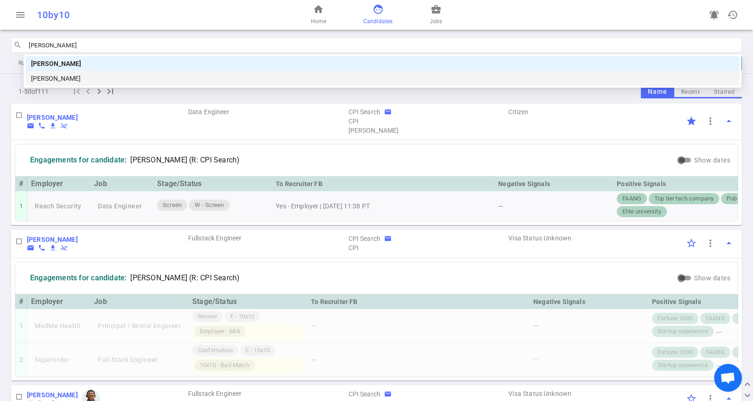
click at [98, 83] on div "[PERSON_NAME]" at bounding box center [382, 78] width 703 height 10
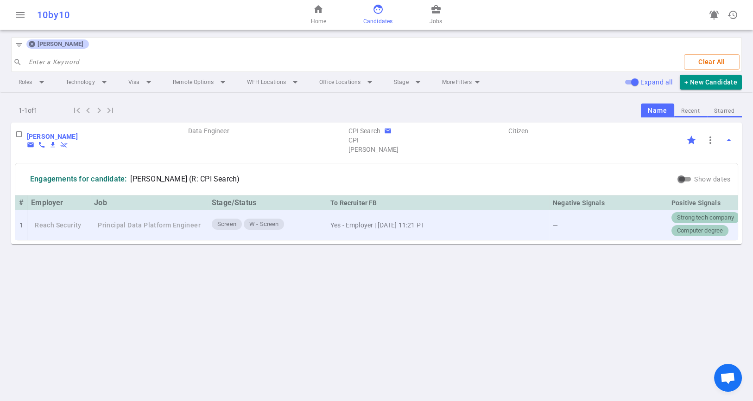
click at [165, 228] on td "Principal Data Platform Engineer" at bounding box center [149, 225] width 118 height 30
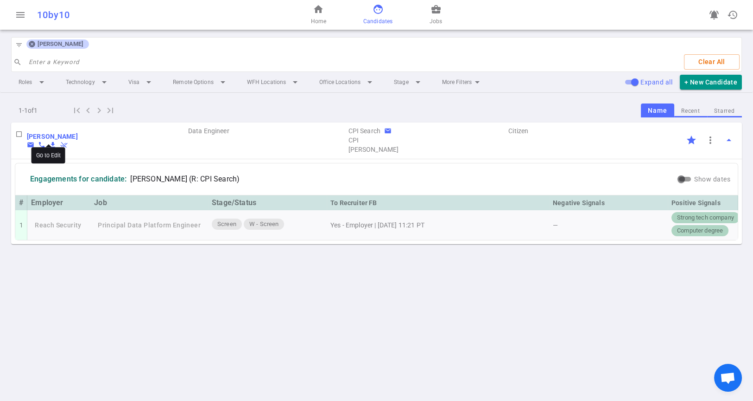
click at [63, 136] on b "[PERSON_NAME]" at bounding box center [52, 136] width 51 height 7
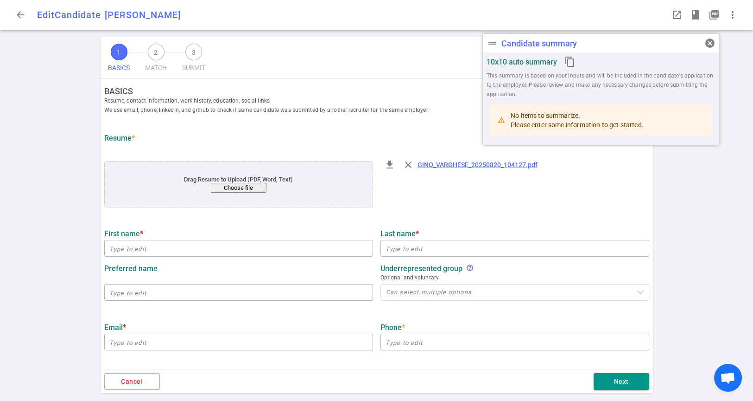
type input "[PERSON_NAME]"
type input "[EMAIL_ADDRESS][DOMAIN_NAME]"
type input "[PHONE_NUMBER]"
type input "[URL][DOMAIN_NAME][PERSON_NAME][PERSON_NAME]"
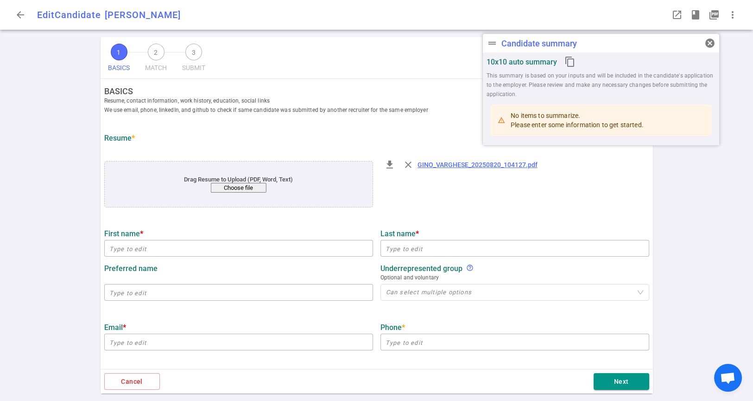
type input "Indeed"
type textarea "Staff Data Engineer"
type input "9.8"
type input "[GEOGRAPHIC_DATA]"
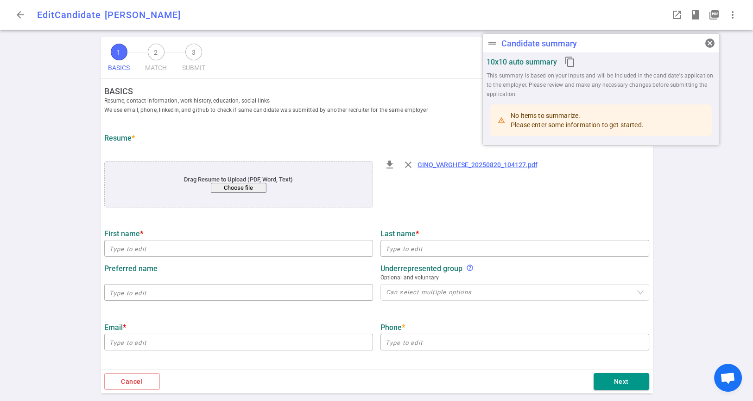
type input "Data Science with Machine Learning"
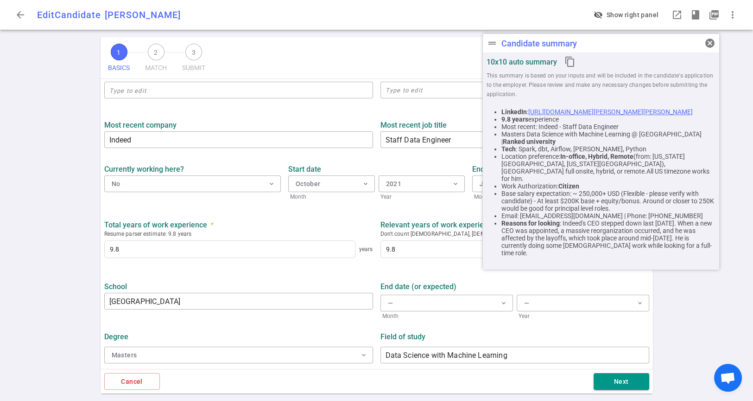
scroll to position [356, 0]
click at [602, 387] on button "Next" at bounding box center [622, 381] width 56 height 17
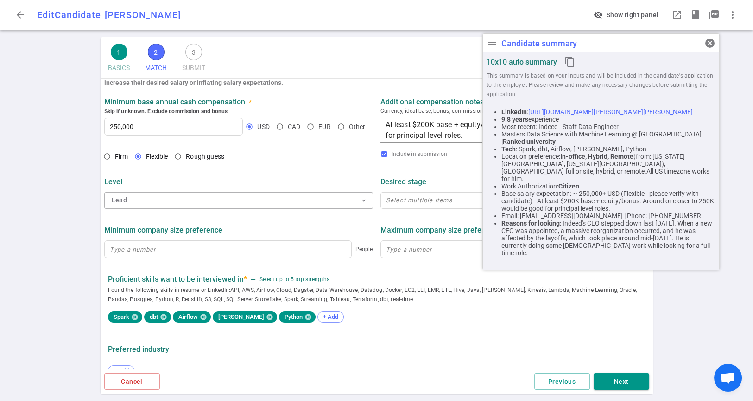
scroll to position [382, 0]
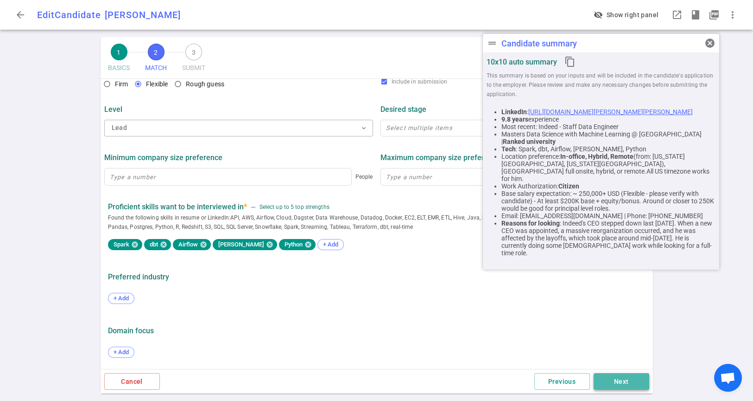
click at [611, 386] on button "Next" at bounding box center [622, 381] width 56 height 17
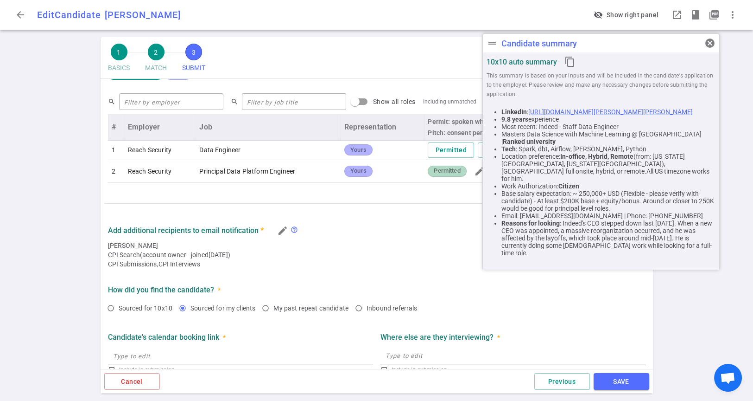
scroll to position [401, 0]
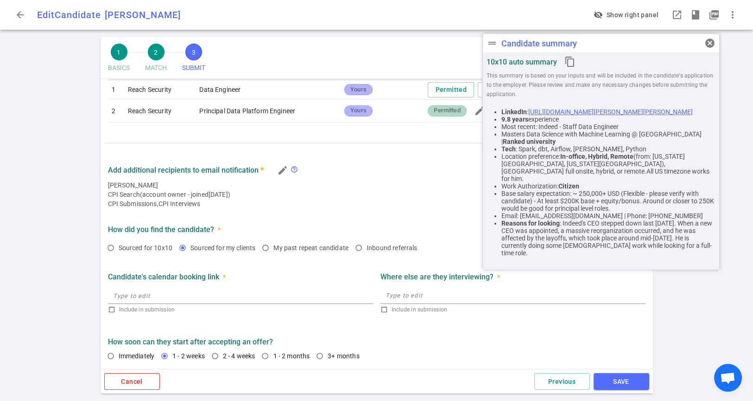
click at [121, 383] on button "Cancel" at bounding box center [132, 381] width 56 height 17
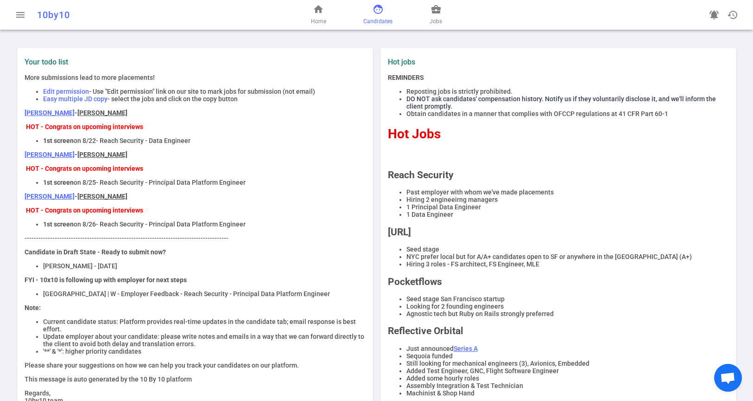
click at [382, 13] on span "face" at bounding box center [378, 9] width 11 height 11
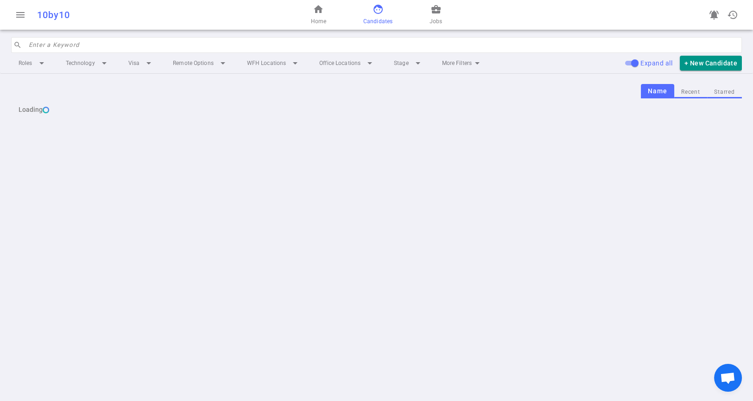
click at [91, 47] on input "search" at bounding box center [383, 45] width 708 height 15
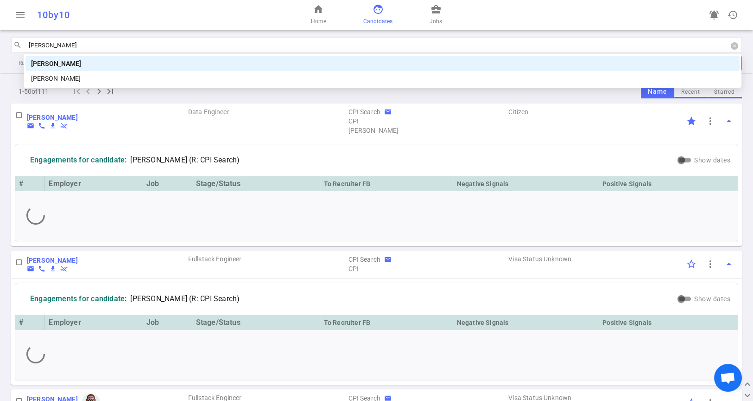
type input "mike"
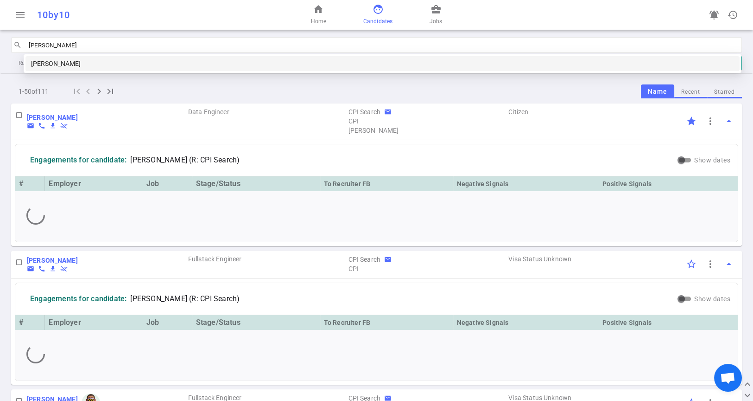
click at [89, 64] on div "[PERSON_NAME]" at bounding box center [382, 63] width 703 height 10
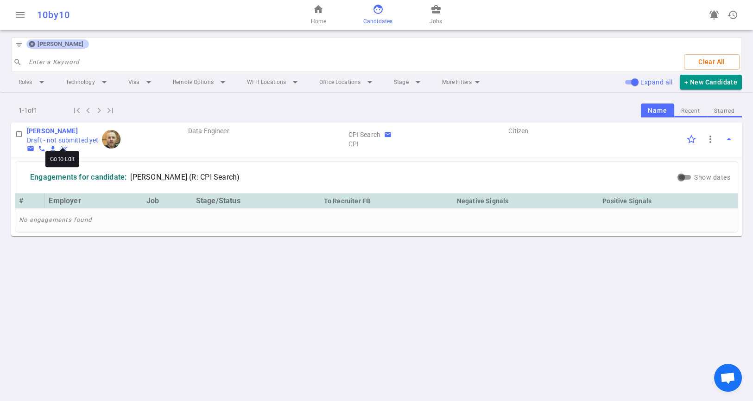
click at [42, 127] on b "[PERSON_NAME]" at bounding box center [52, 130] width 51 height 7
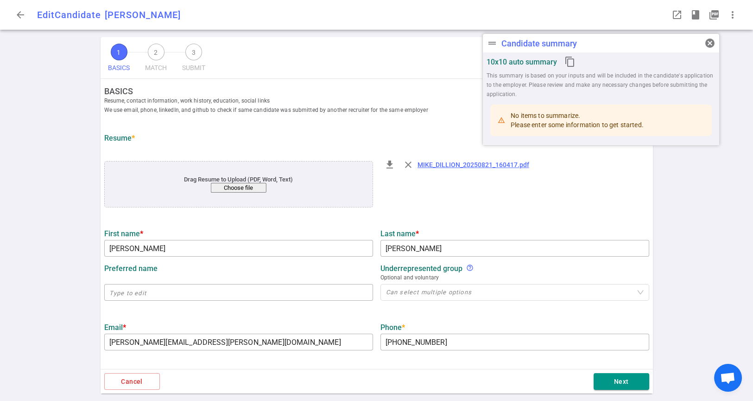
type input "[PERSON_NAME]"
type input "[PERSON_NAME][EMAIL_ADDRESS][PERSON_NAME][DOMAIN_NAME]"
type input "[PHONE_NUMBER]"
type input "[URL][DOMAIN_NAME]"
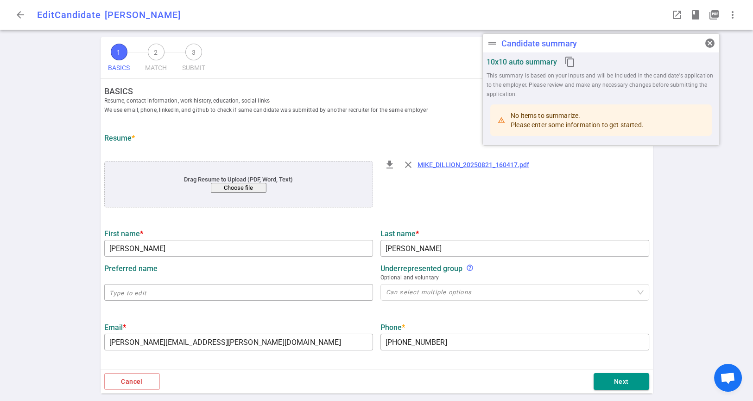
type input "[URL][DOMAIN_NAME]"
type textarea "[URL][DOMAIN_NAME]"
type input "[URL]"
type textarea "Lead Data Engineer"
type input "6.7"
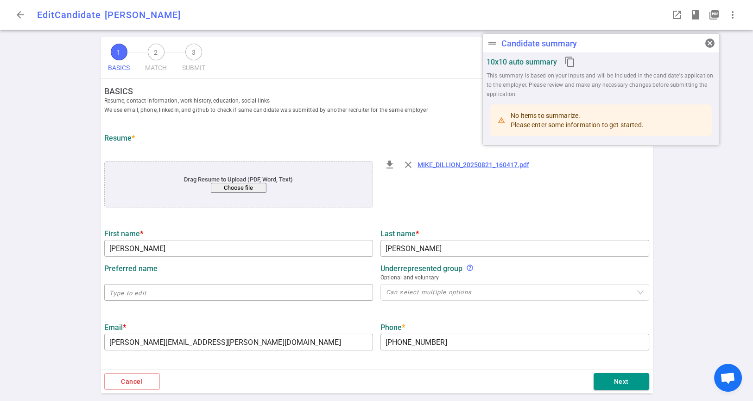
type input "12"
type input "[GEOGRAPHIC_DATA][US_STATE]"
type input "Computer Science"
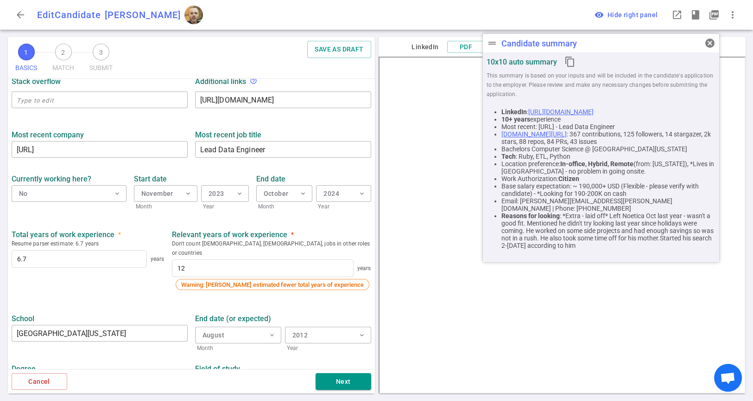
scroll to position [369, 0]
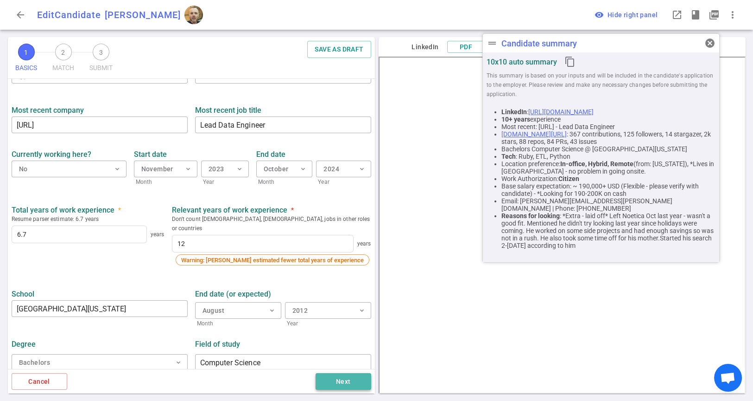
click at [337, 379] on button "Next" at bounding box center [344, 381] width 56 height 17
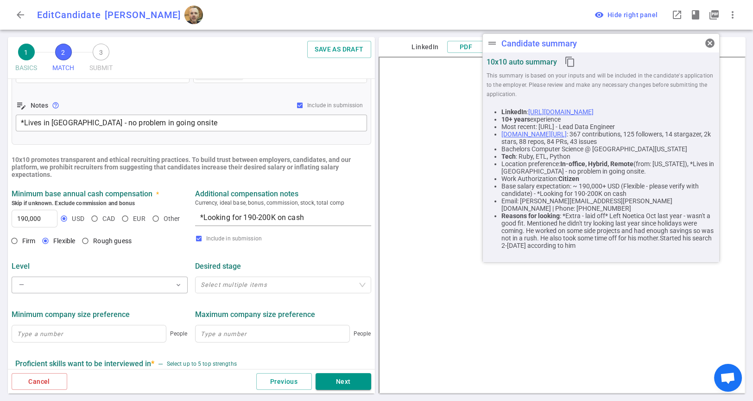
scroll to position [309, 0]
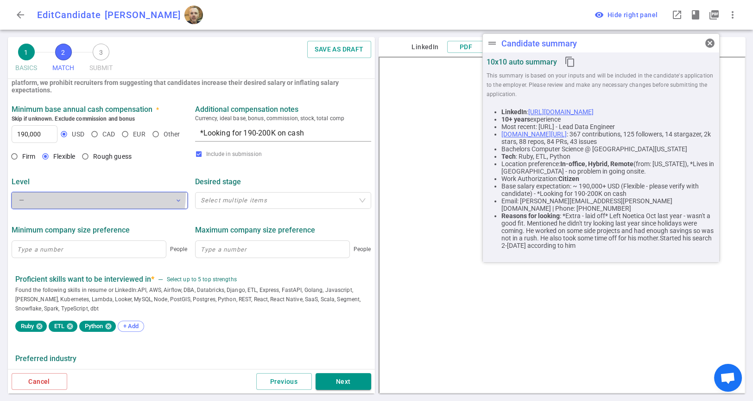
click at [98, 195] on button "— expand_more" at bounding box center [100, 200] width 176 height 17
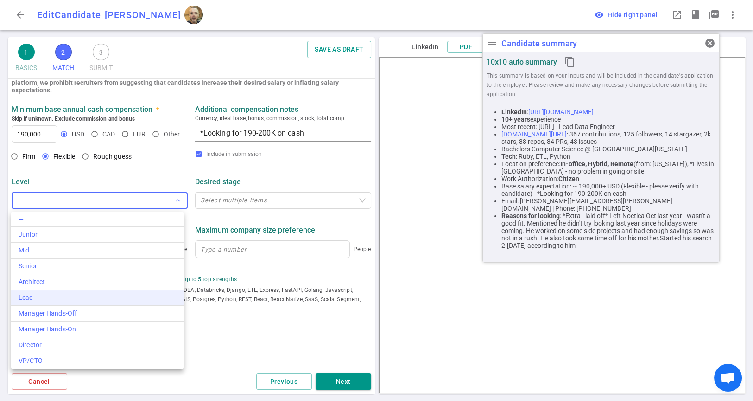
click at [40, 301] on div "Lead" at bounding box center [98, 297] width 158 height 10
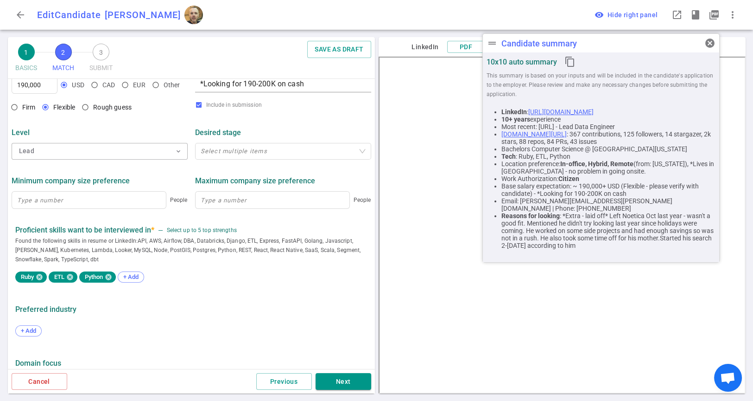
scroll to position [391, 0]
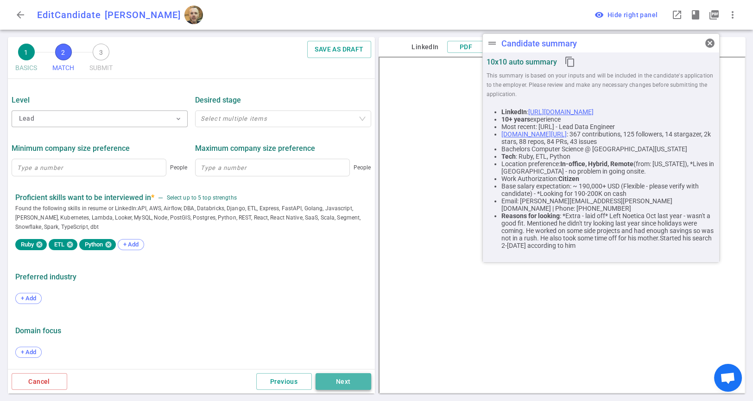
click at [342, 384] on button "Next" at bounding box center [344, 381] width 56 height 17
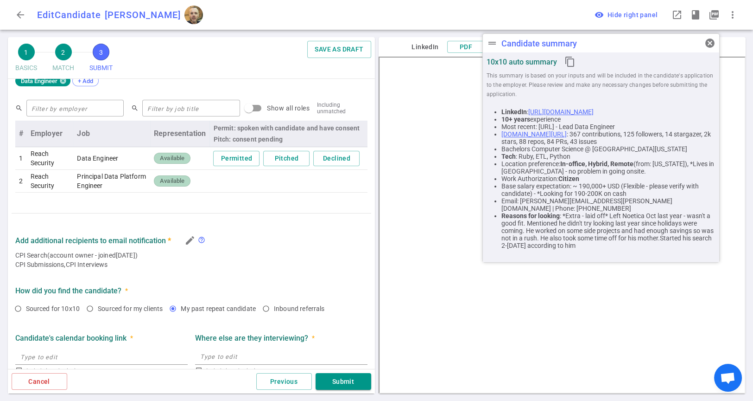
scroll to position [360, 0]
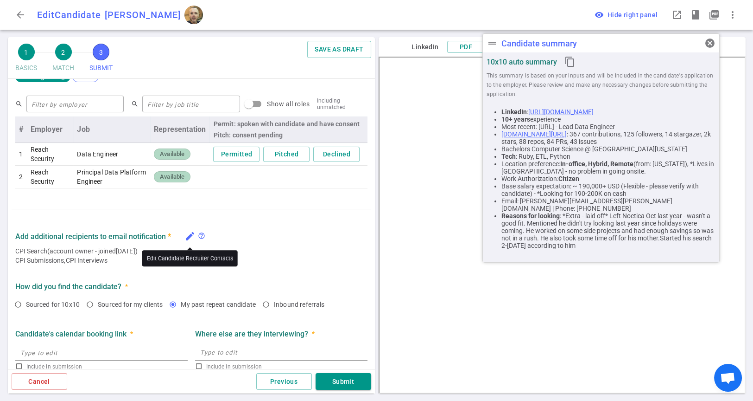
click at [189, 236] on icon "edit" at bounding box center [189, 235] width 11 height 11
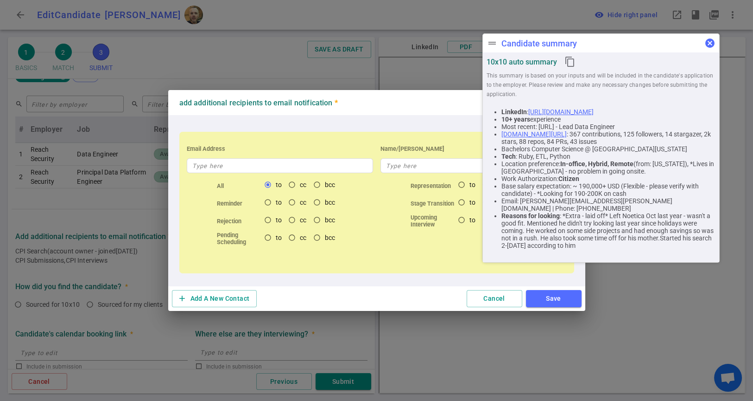
click at [710, 44] on span "cancel" at bounding box center [710, 43] width 11 height 11
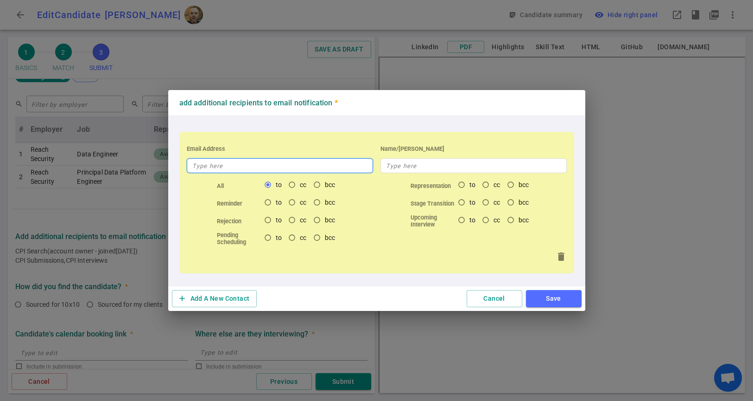
click at [228, 165] on input "text" at bounding box center [280, 165] width 186 height 15
paste input "jkeenan@cpi-search.com"
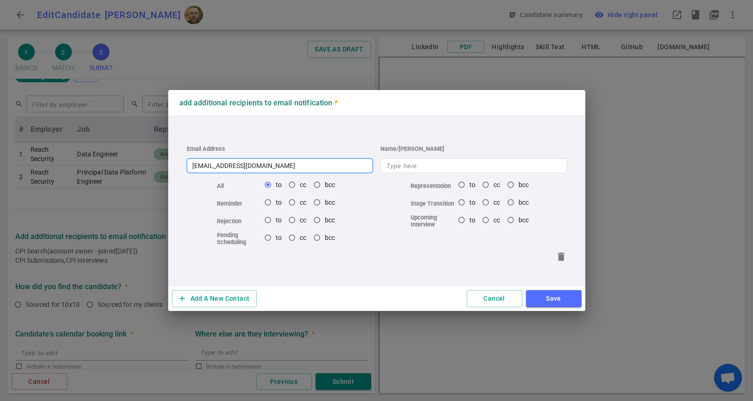
type input "jkeenan@cpi-search.com"
click at [556, 301] on button "Save" at bounding box center [554, 298] width 56 height 17
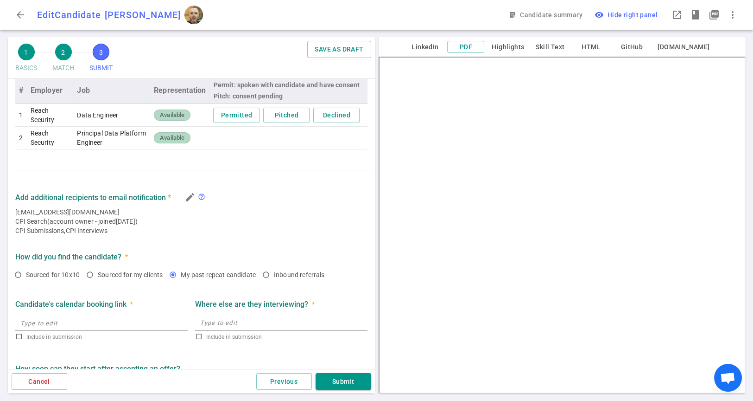
scroll to position [426, 0]
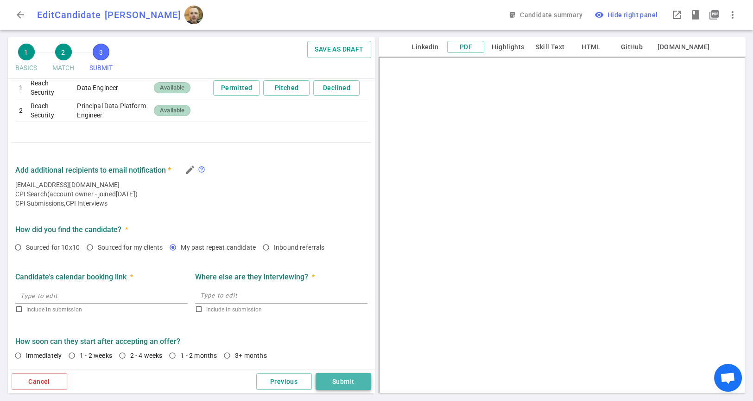
click at [337, 382] on button "Submit" at bounding box center [344, 381] width 56 height 17
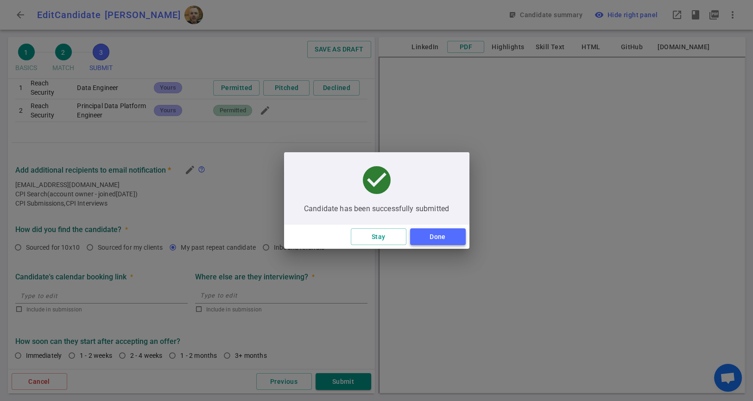
click at [441, 234] on button "Done" at bounding box center [438, 236] width 56 height 17
